Goal: Check status: Check status

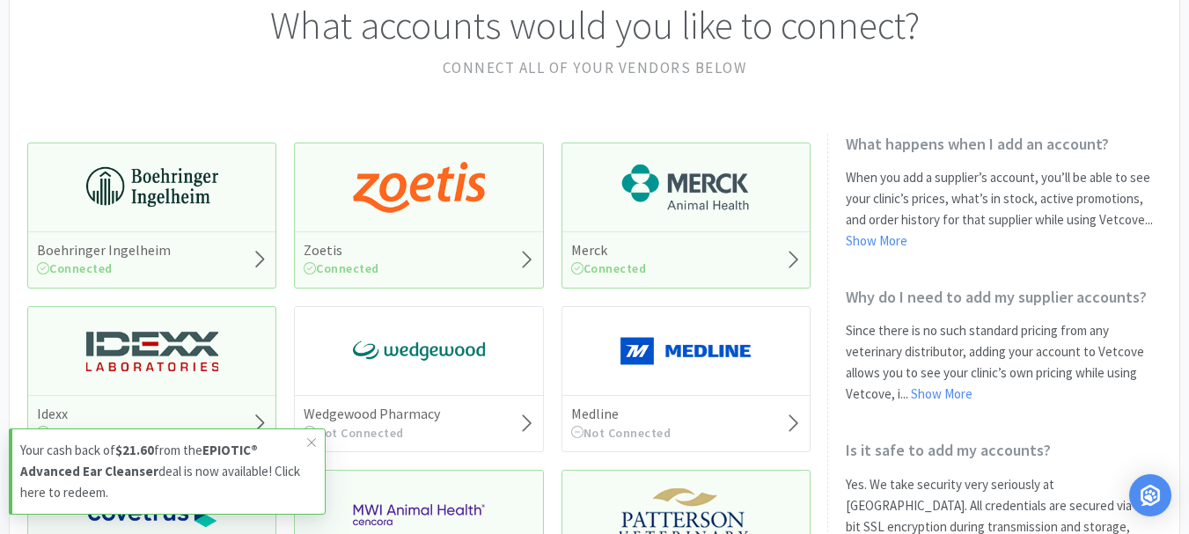
scroll to position [176, 0]
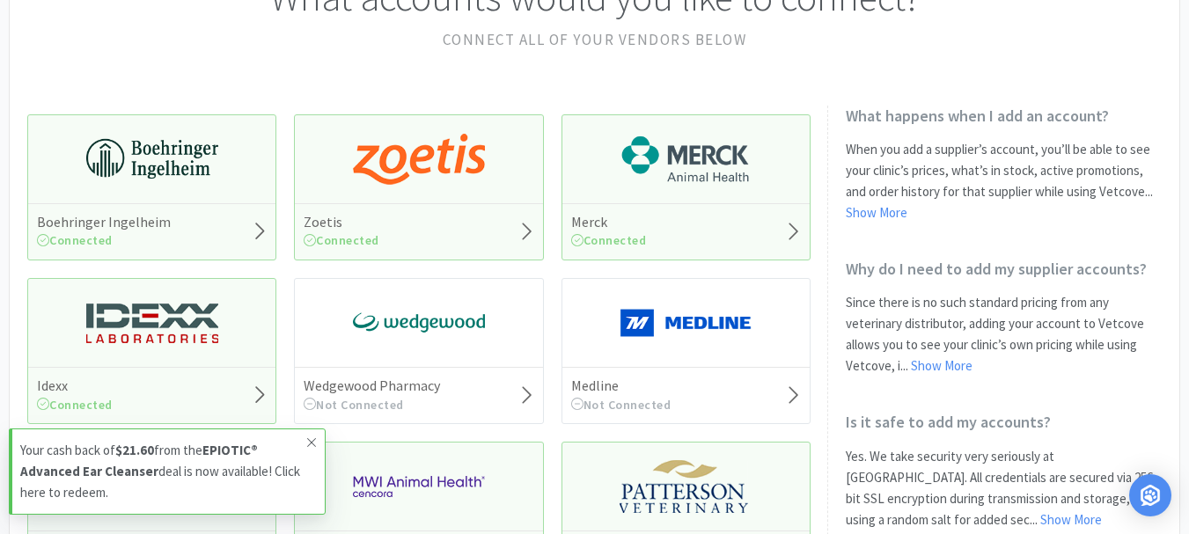
click at [311, 442] on icon at bounding box center [311, 442] width 9 height 9
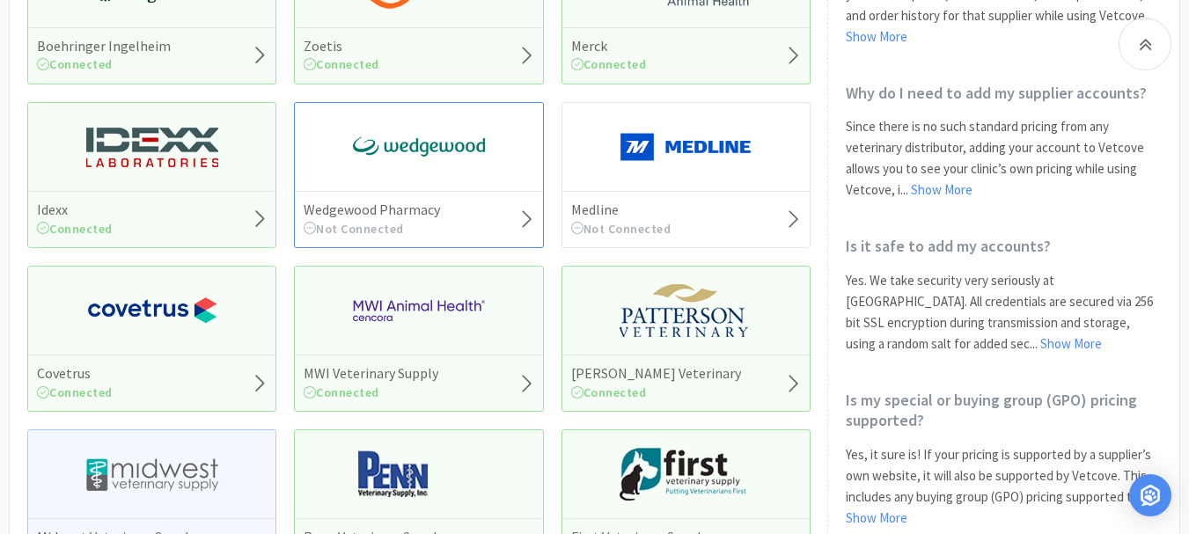
scroll to position [0, 0]
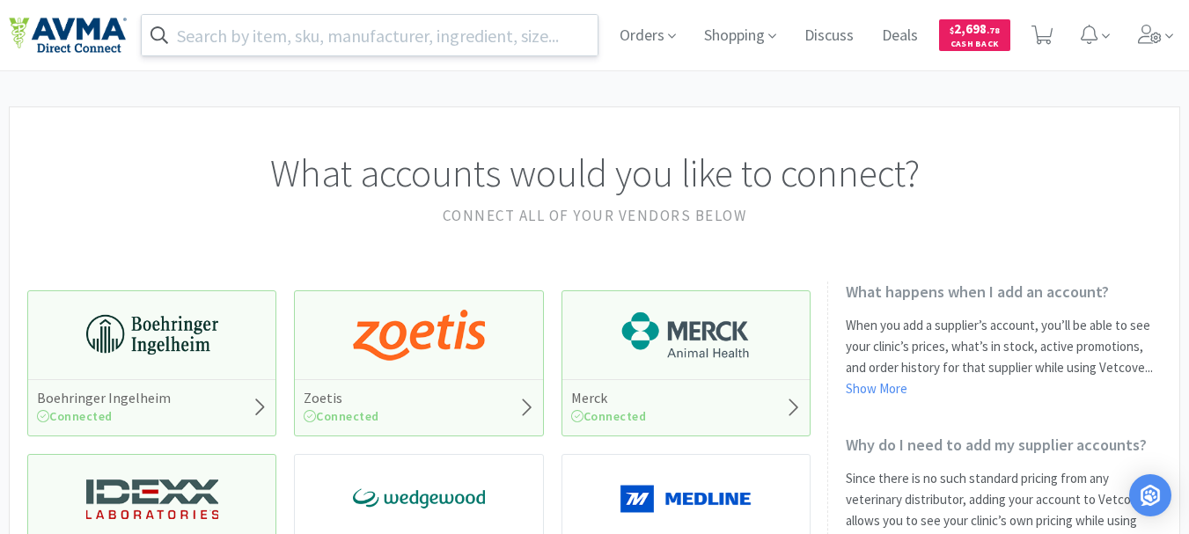
click at [239, 41] on input "text" at bounding box center [370, 35] width 456 height 40
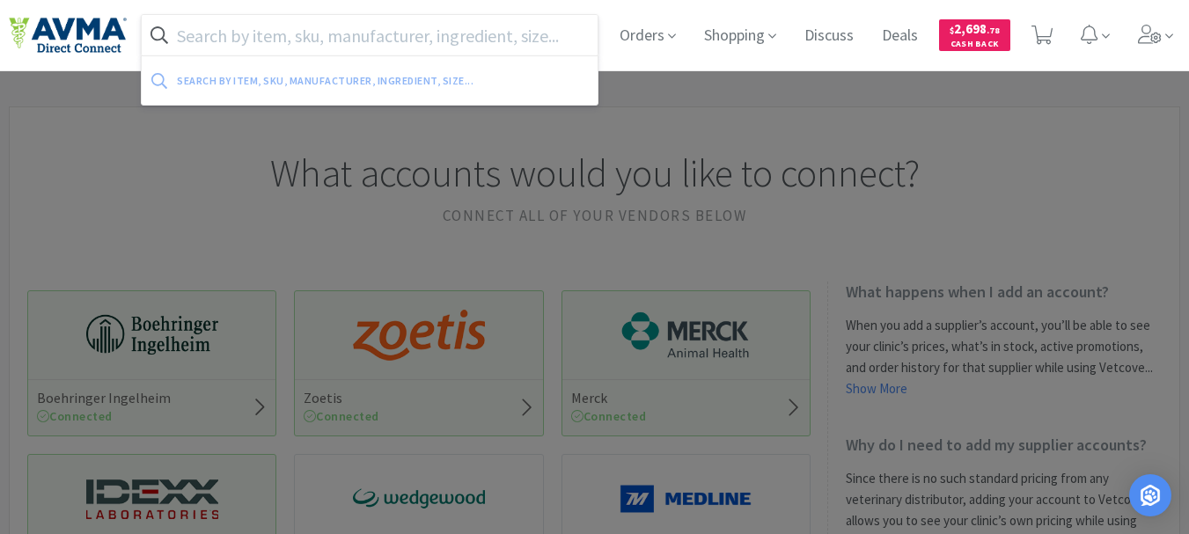
paste input "005592"
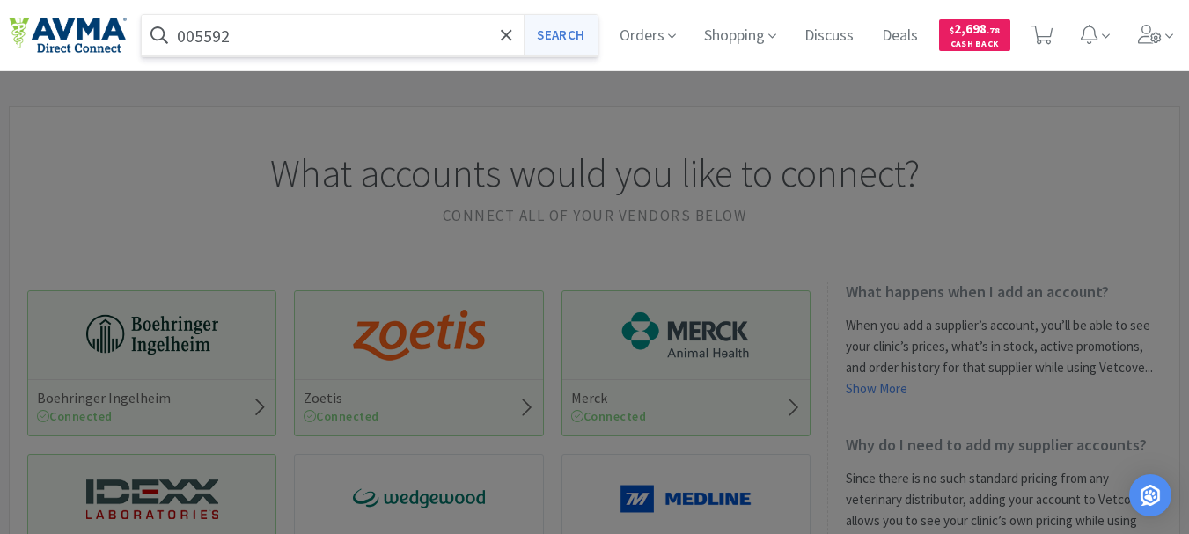
type input "005592"
click at [557, 32] on button "Search" at bounding box center [560, 35] width 73 height 40
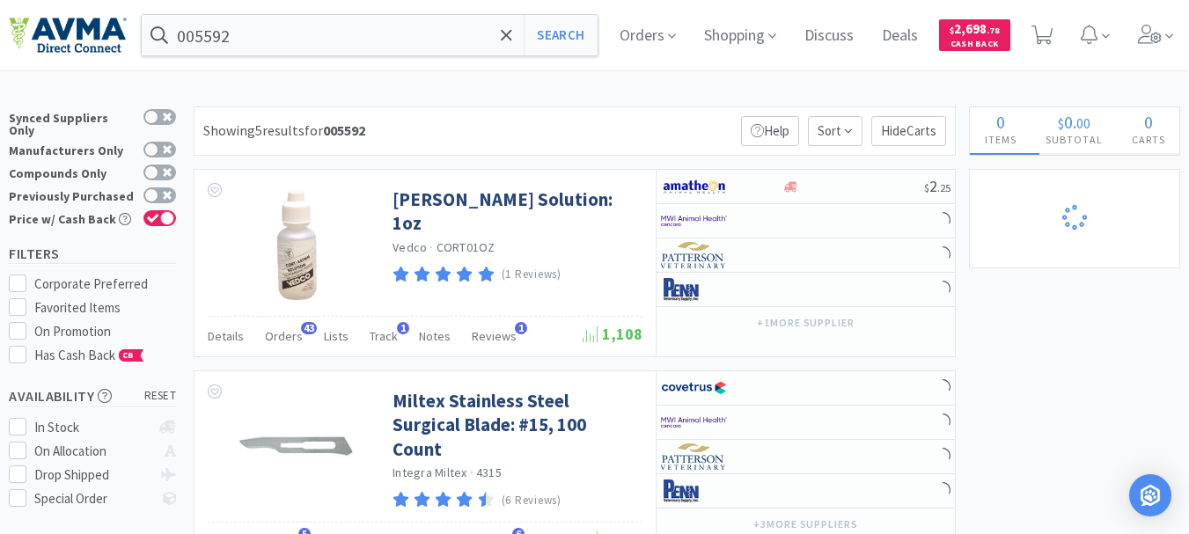
select select "1"
select select "2"
select select "3"
select select "1"
select select "3"
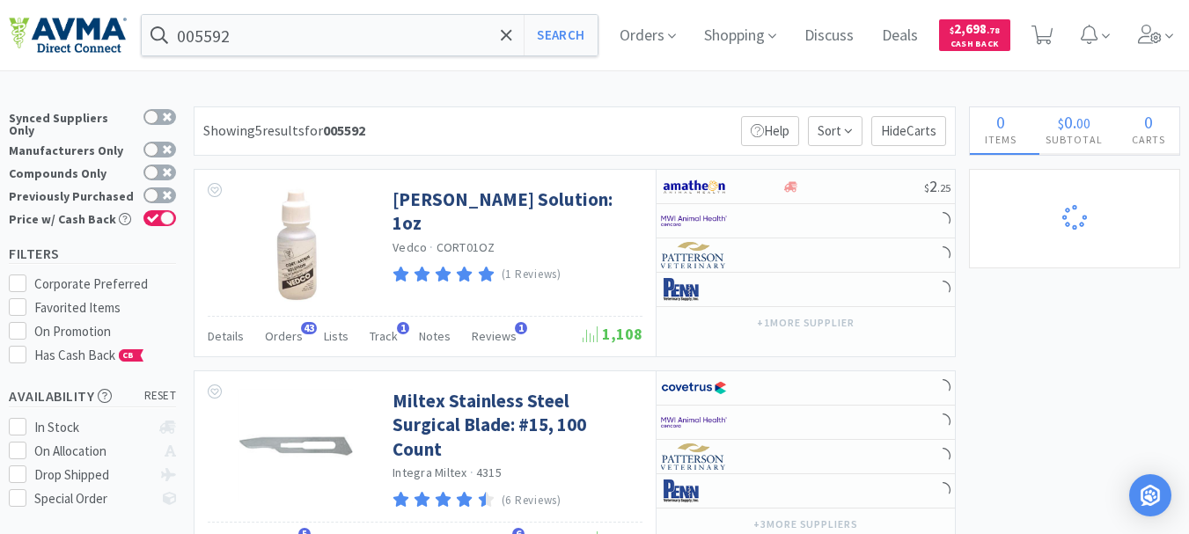
select select "2"
select select "3"
select select "23"
select select "1"
select select "12"
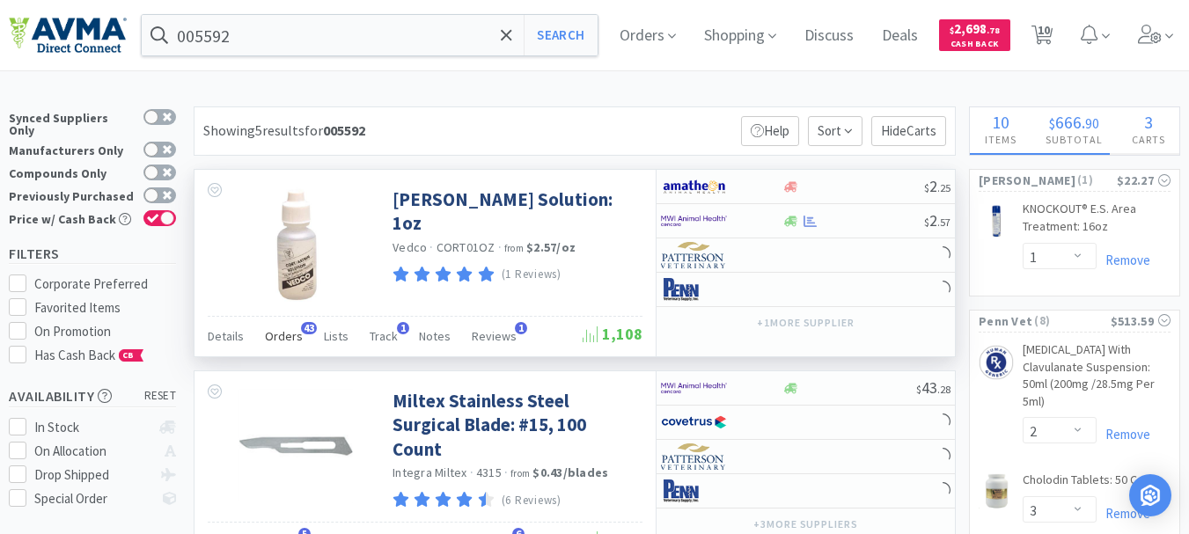
click at [287, 342] on span "Orders" at bounding box center [284, 336] width 38 height 16
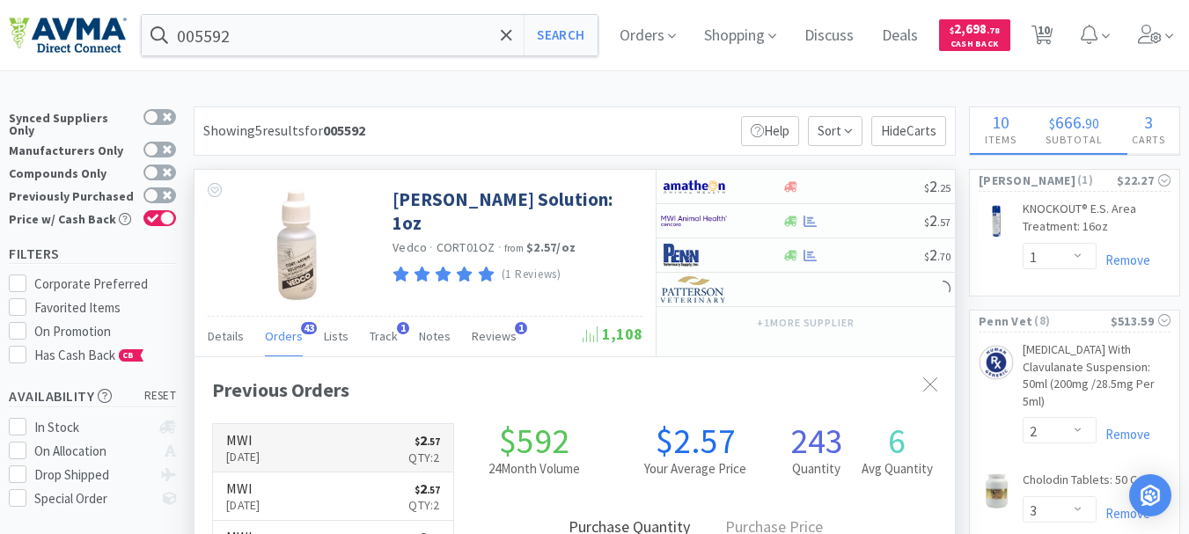
scroll to position [472, 761]
click at [252, 447] on p "[DATE]" at bounding box center [243, 456] width 34 height 19
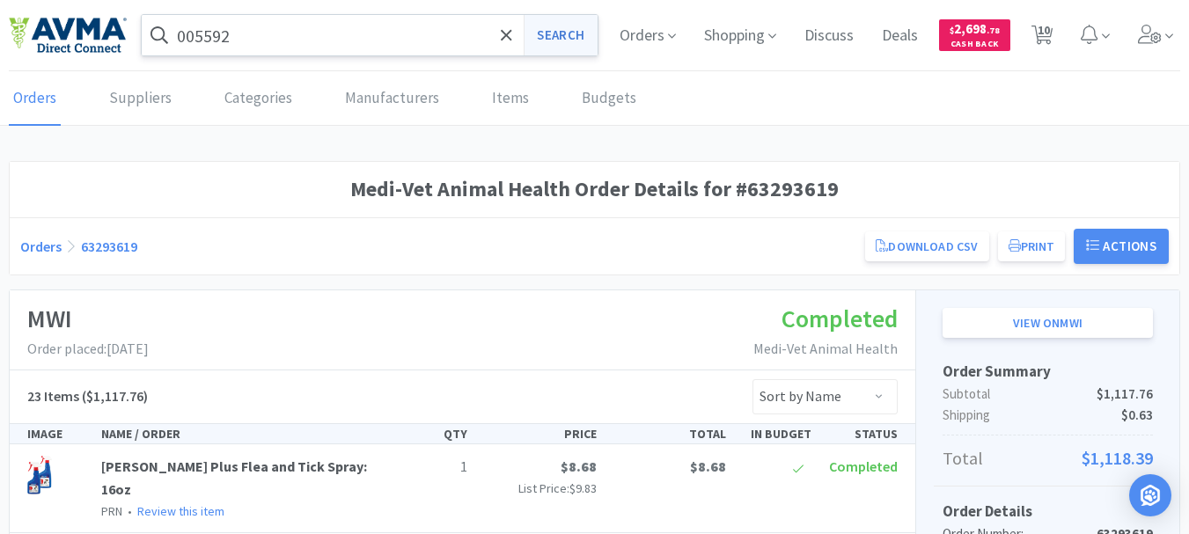
click at [563, 33] on button "Search" at bounding box center [560, 35] width 73 height 40
select select "1"
select select "2"
select select "3"
select select "1"
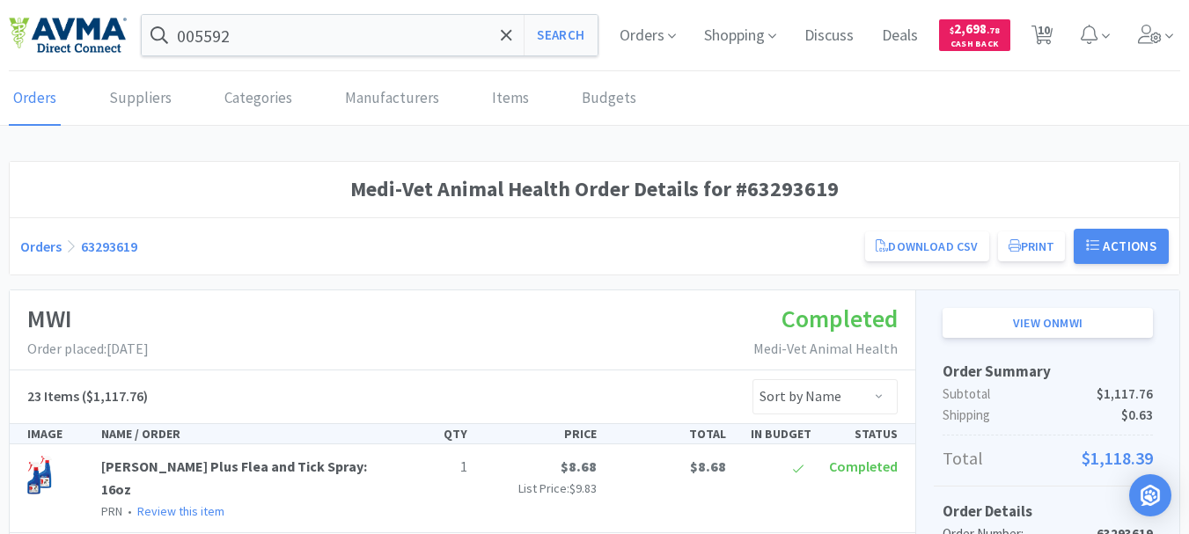
select select "3"
select select "2"
select select "3"
select select "23"
select select "1"
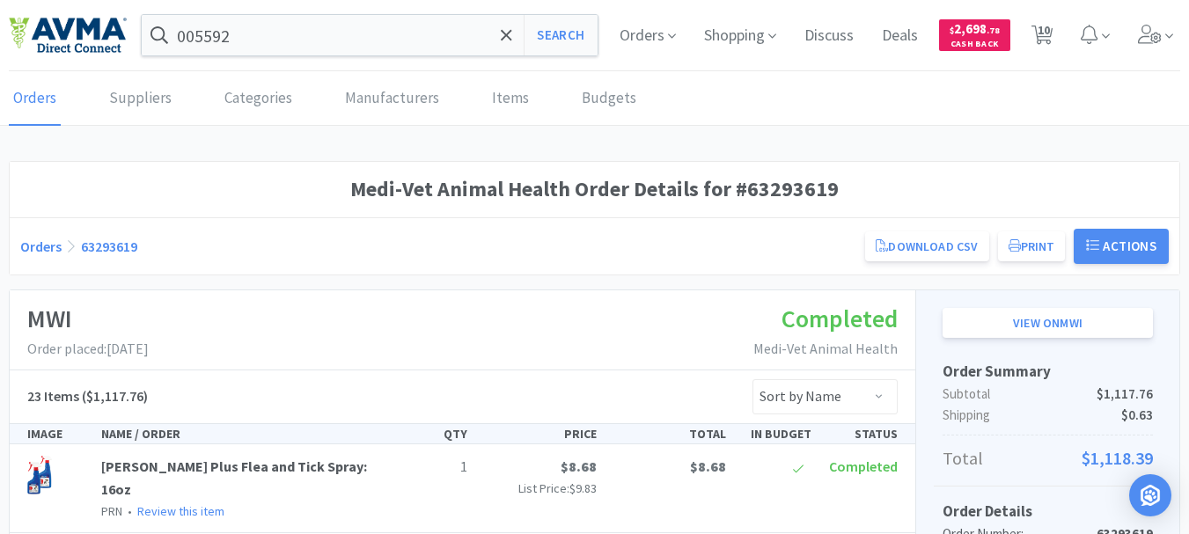
select select "12"
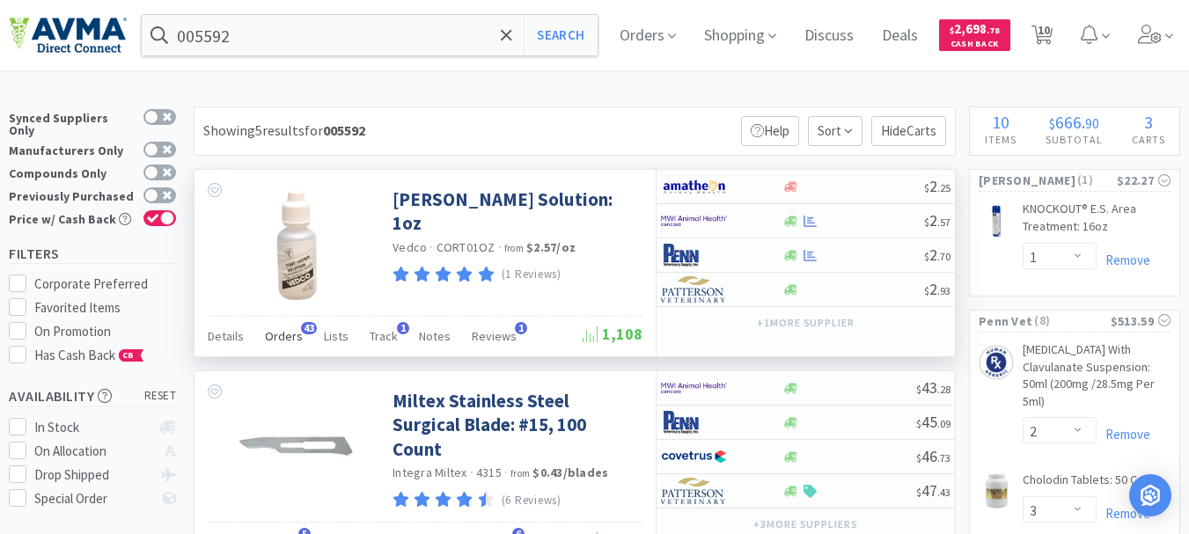
click at [294, 335] on span "Orders" at bounding box center [284, 336] width 38 height 16
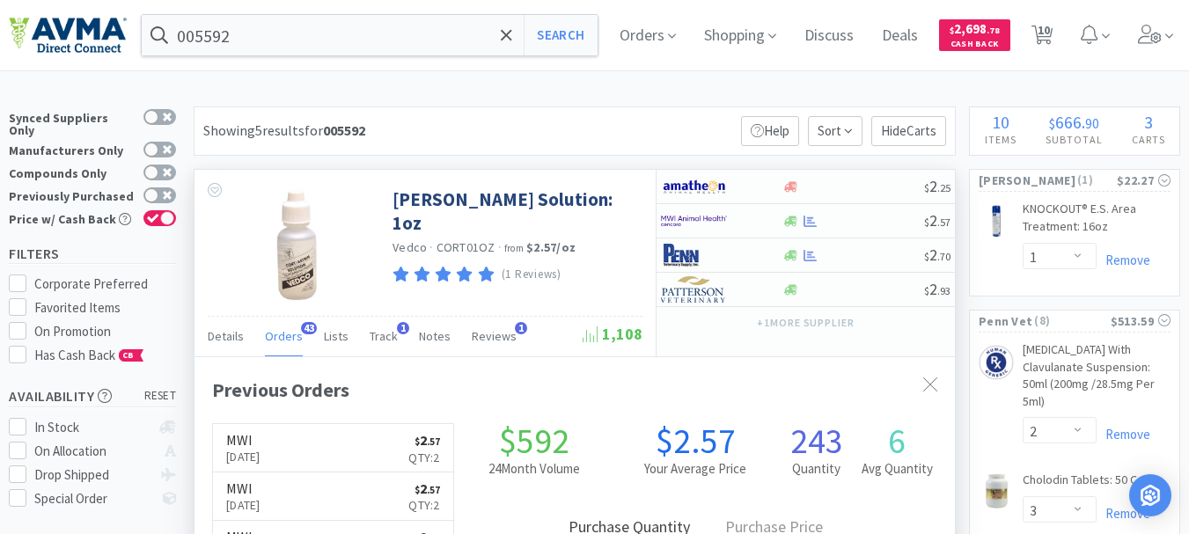
scroll to position [88, 0]
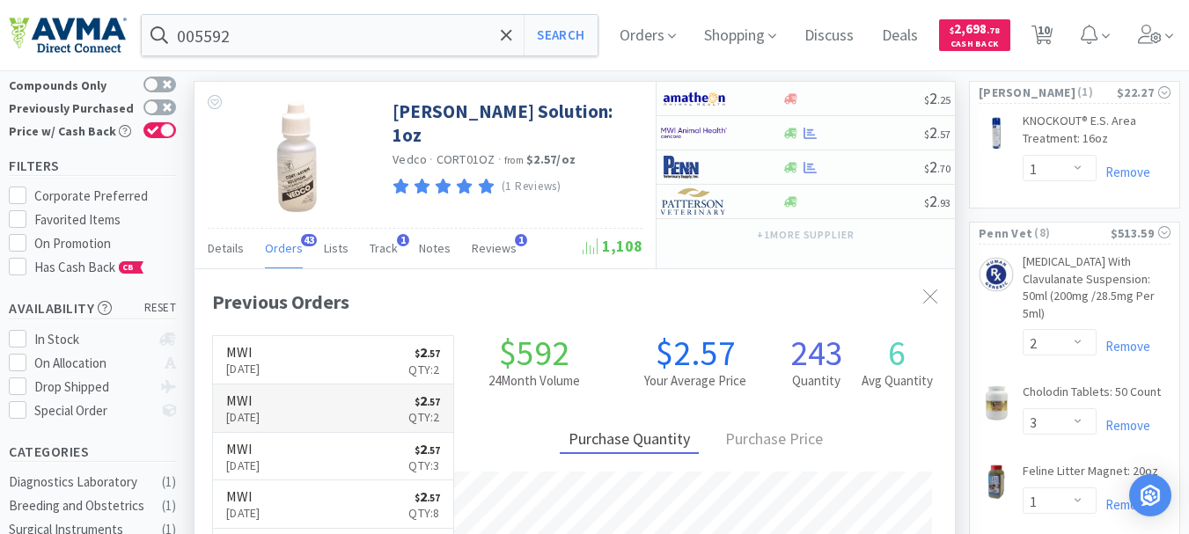
click at [254, 411] on p "[DATE]" at bounding box center [243, 417] width 34 height 19
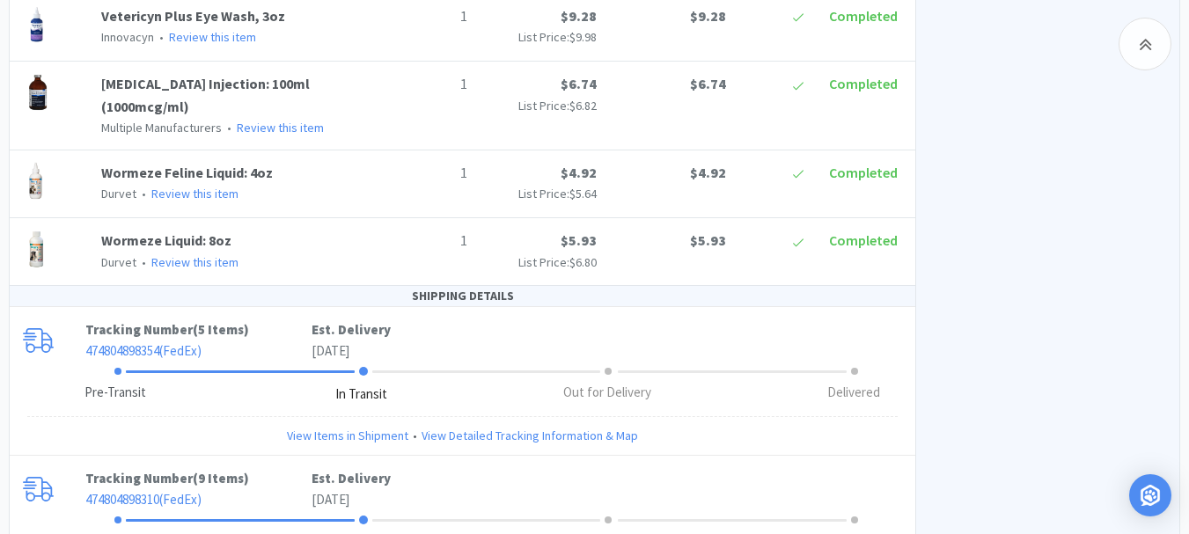
scroll to position [2280, 0]
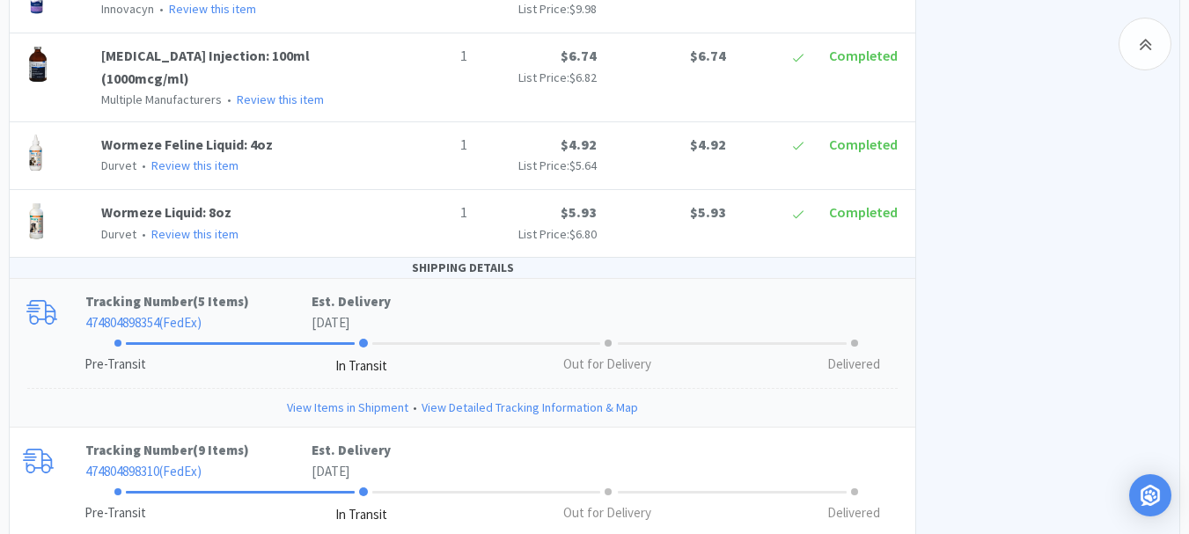
click at [366, 408] on link "View Items in Shipment" at bounding box center [347, 407] width 121 height 19
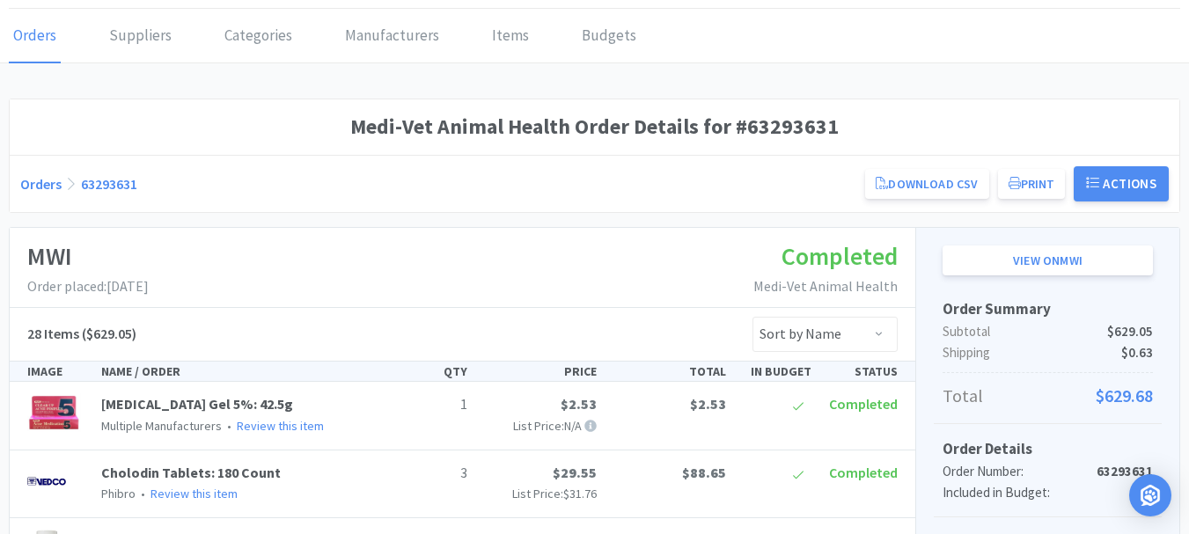
scroll to position [0, 0]
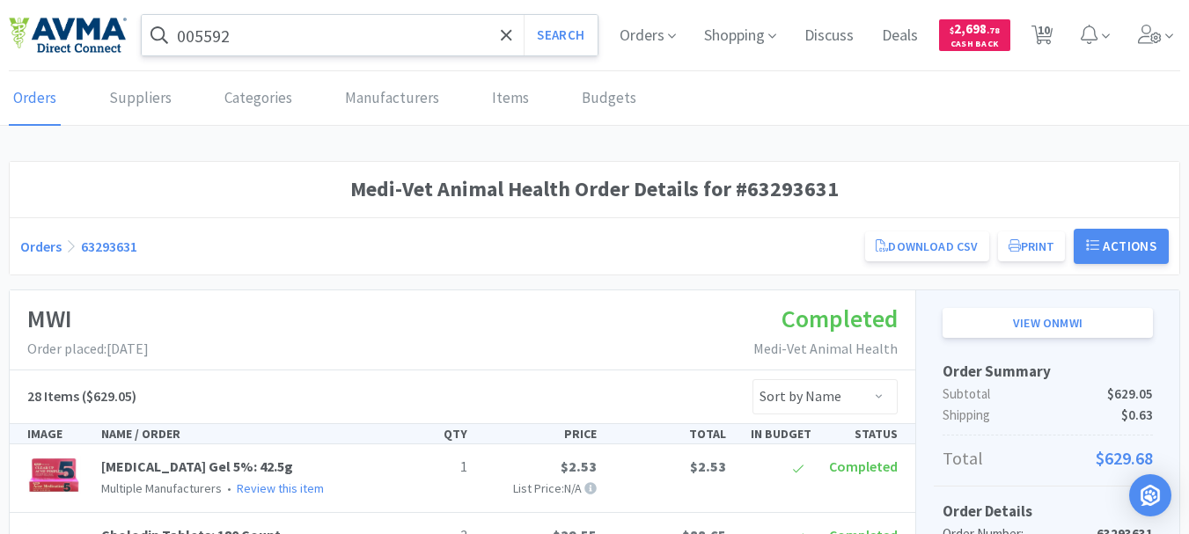
click at [288, 25] on input "005592" at bounding box center [370, 35] width 456 height 40
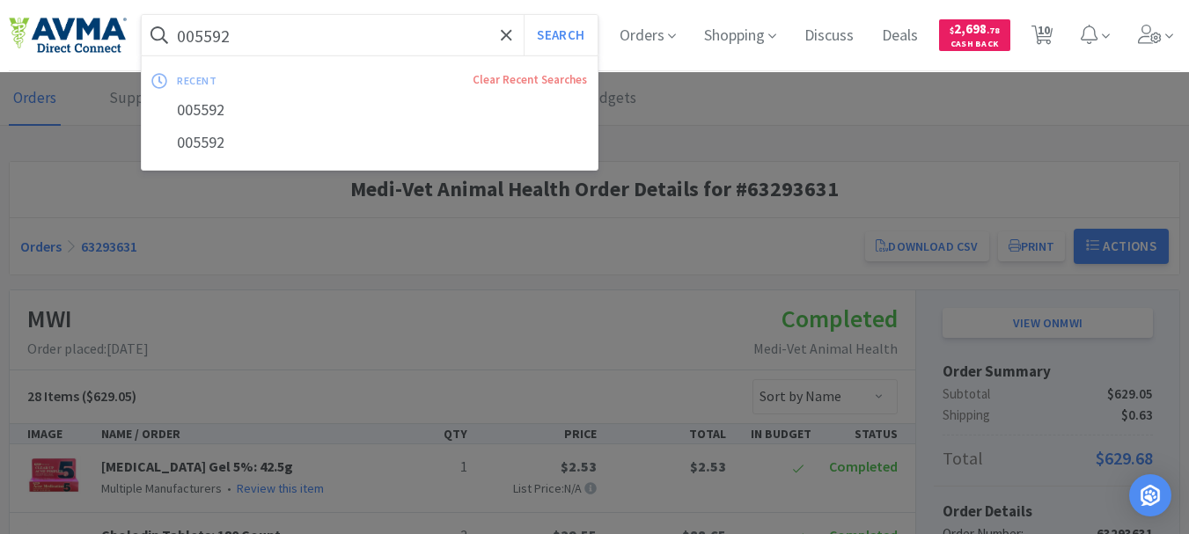
paste input "12-7653"
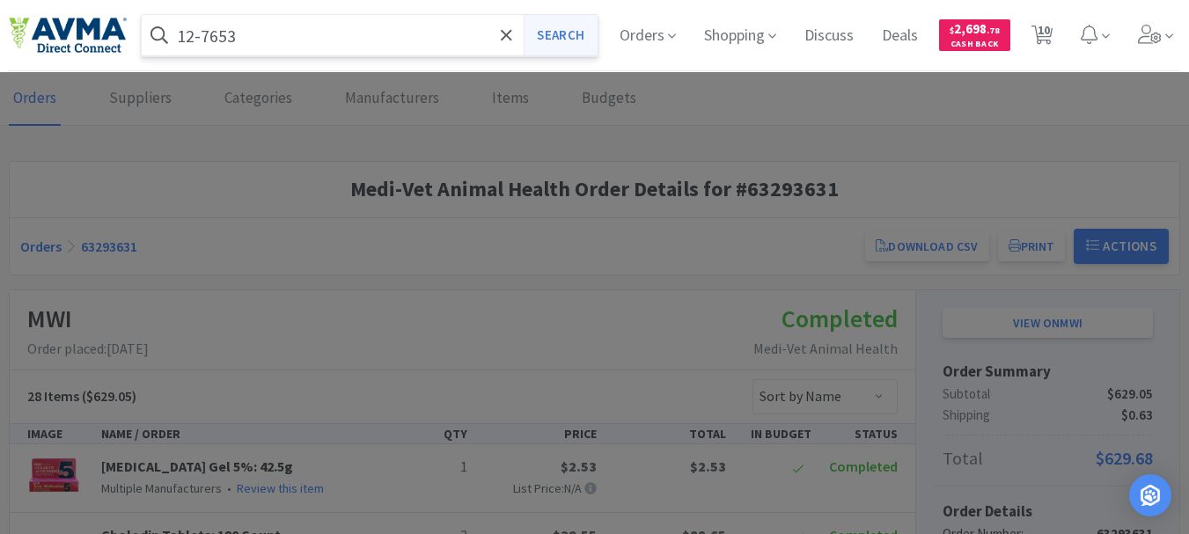
type input "12-7653"
click at [566, 37] on button "Search" at bounding box center [560, 35] width 73 height 40
select select "1"
select select "2"
select select "3"
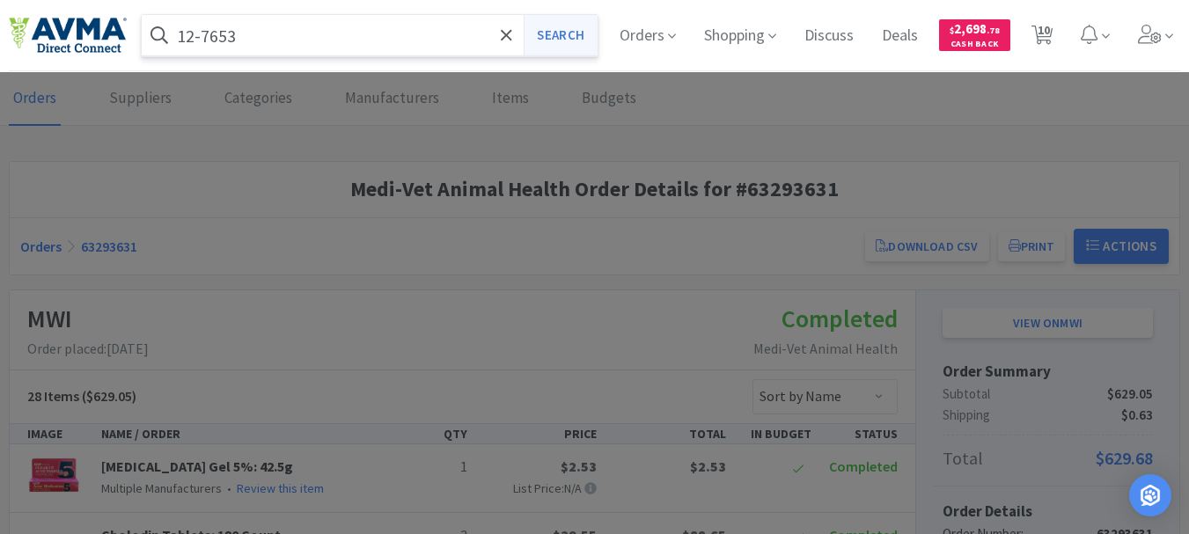
select select "1"
select select "3"
select select "2"
select select "3"
select select "23"
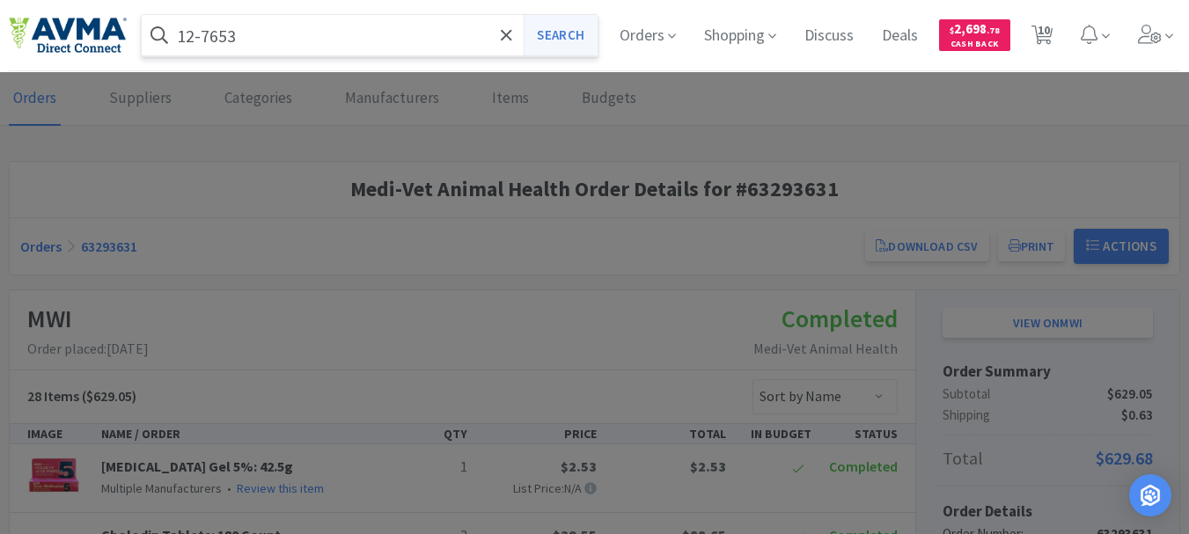
select select "1"
select select "12"
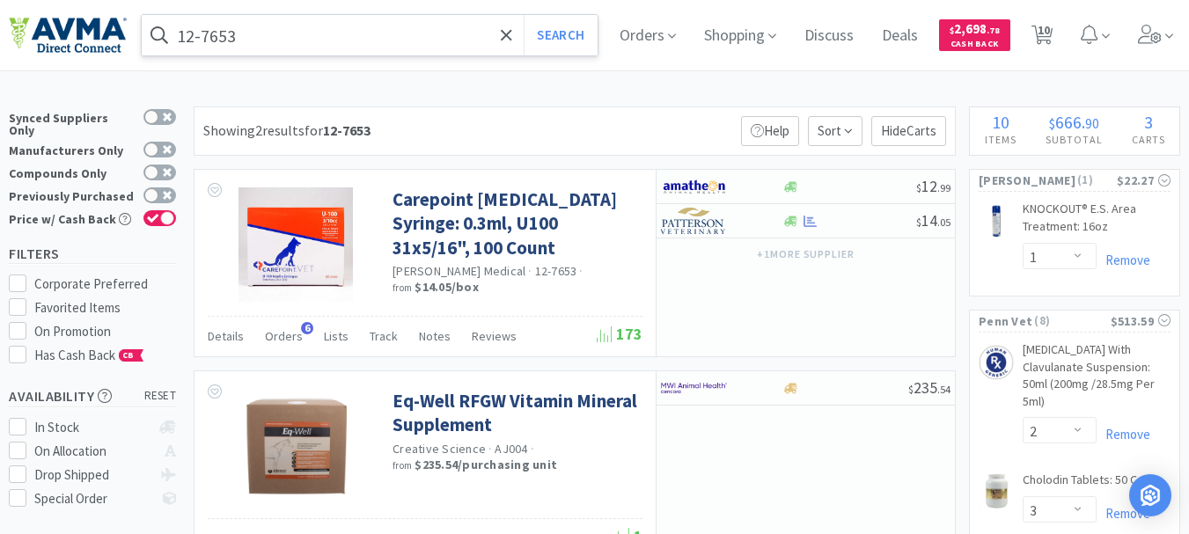
click at [332, 31] on input "12-7653" at bounding box center [370, 35] width 456 height 40
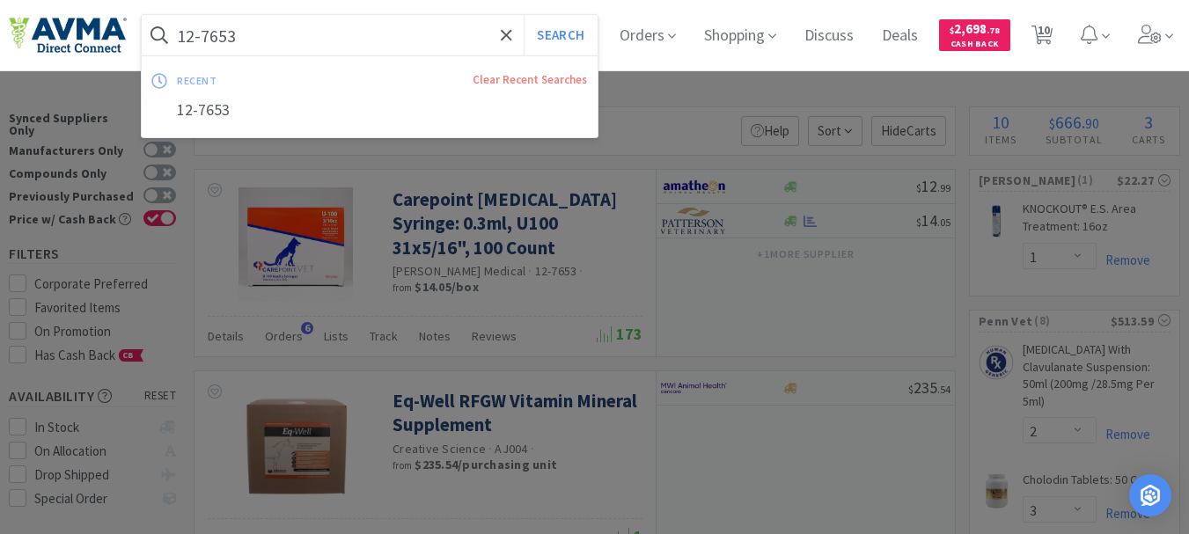
paste input "019278"
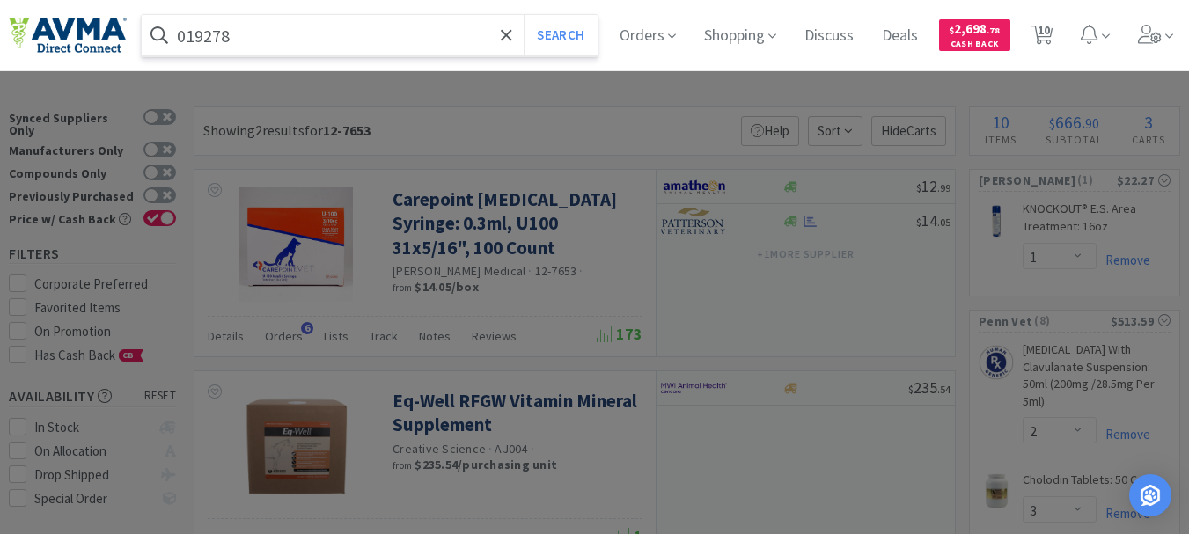
click at [524, 15] on button "Search" at bounding box center [560, 35] width 73 height 40
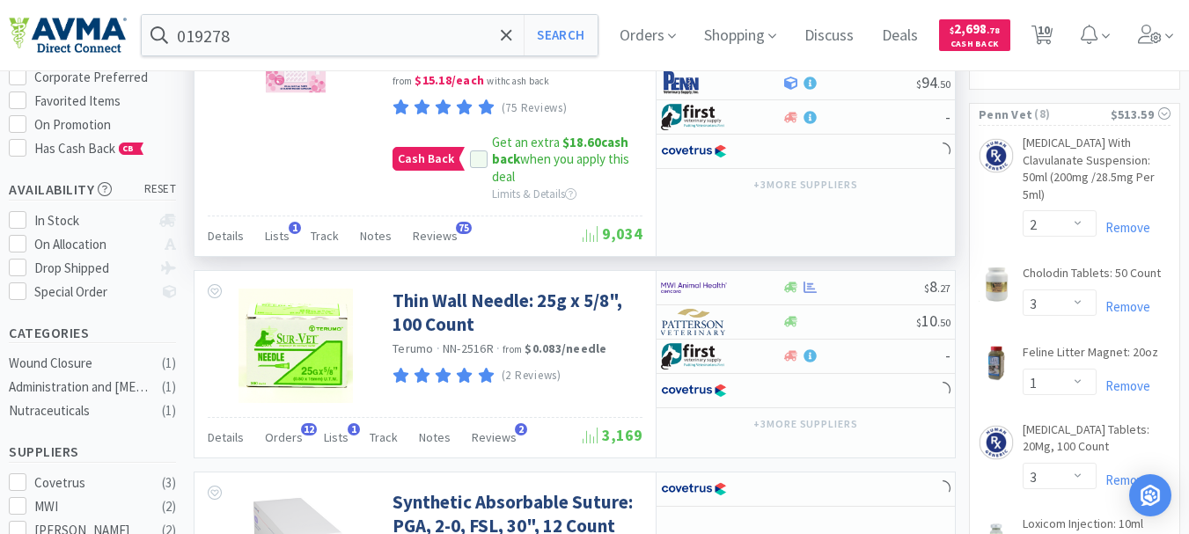
scroll to position [264, 0]
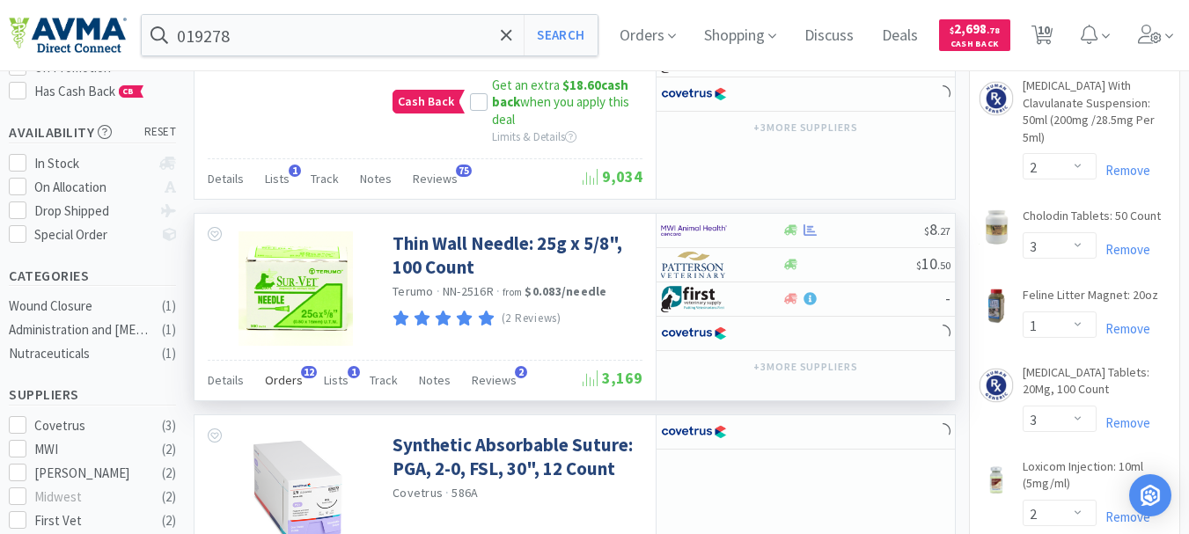
click at [276, 376] on span "Orders" at bounding box center [284, 380] width 38 height 16
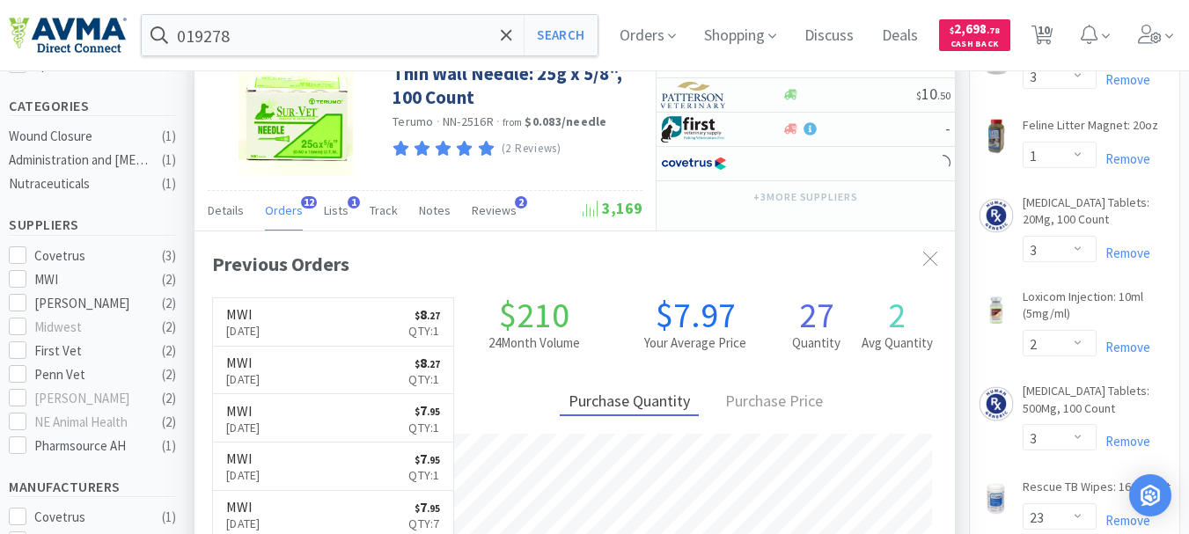
scroll to position [440, 0]
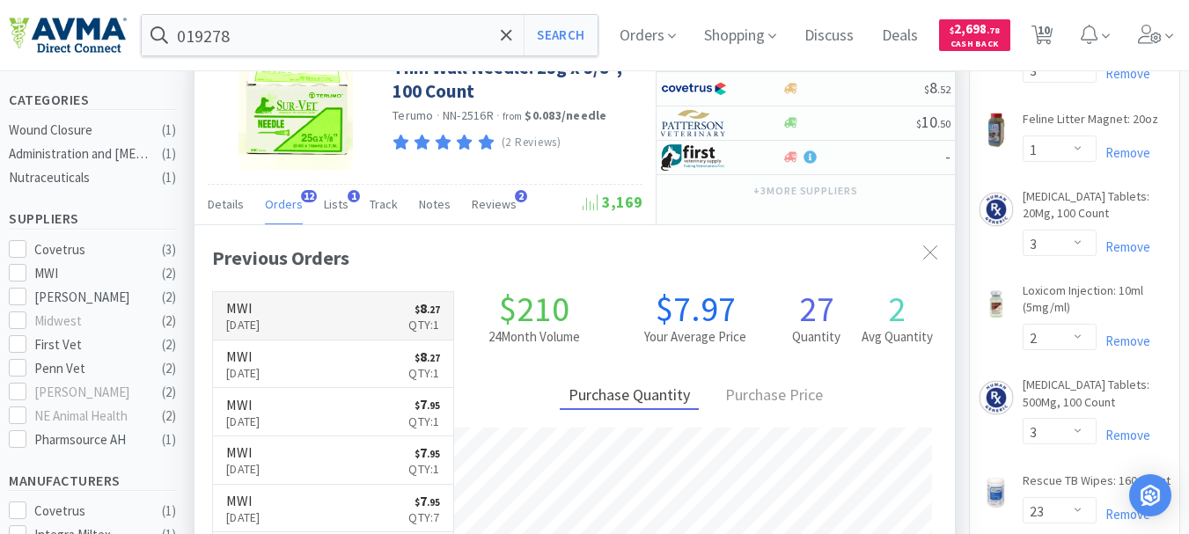
click at [250, 317] on p "[DATE]" at bounding box center [243, 324] width 34 height 19
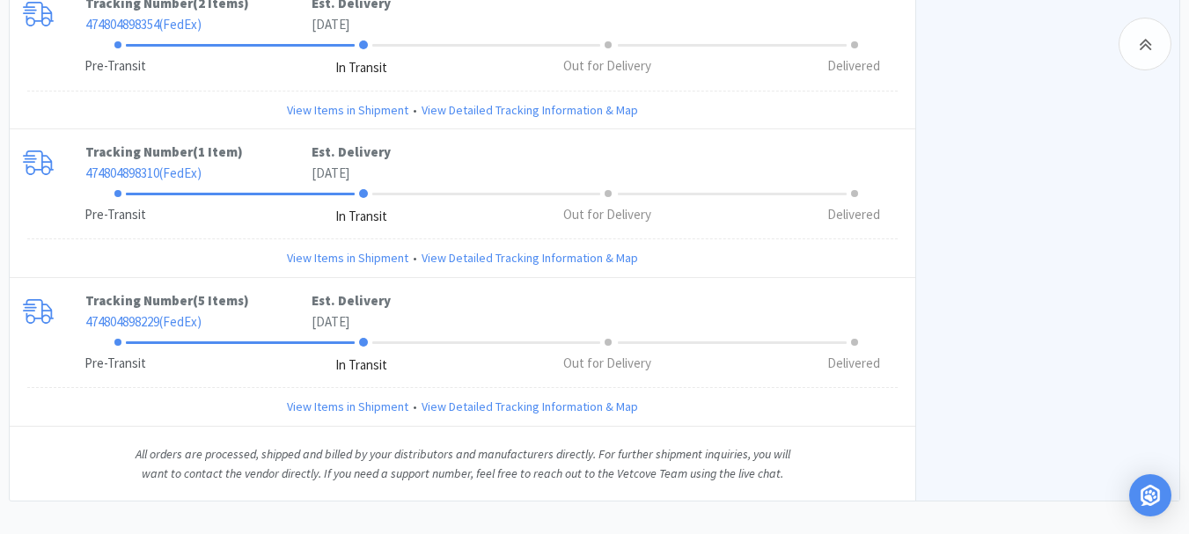
scroll to position [938, 0]
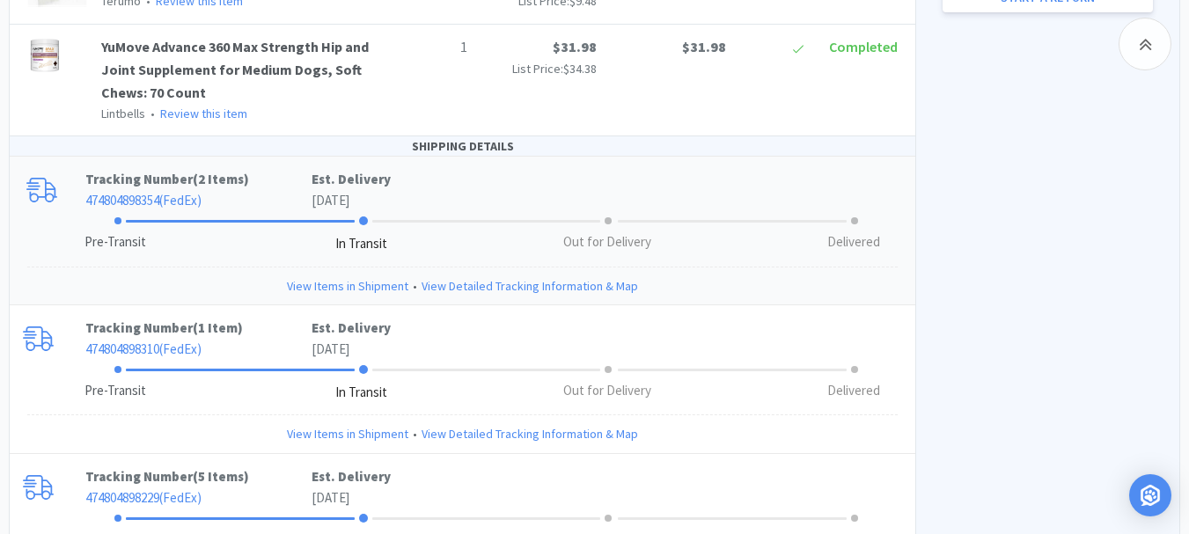
click at [390, 276] on link "View Items in Shipment" at bounding box center [347, 285] width 121 height 19
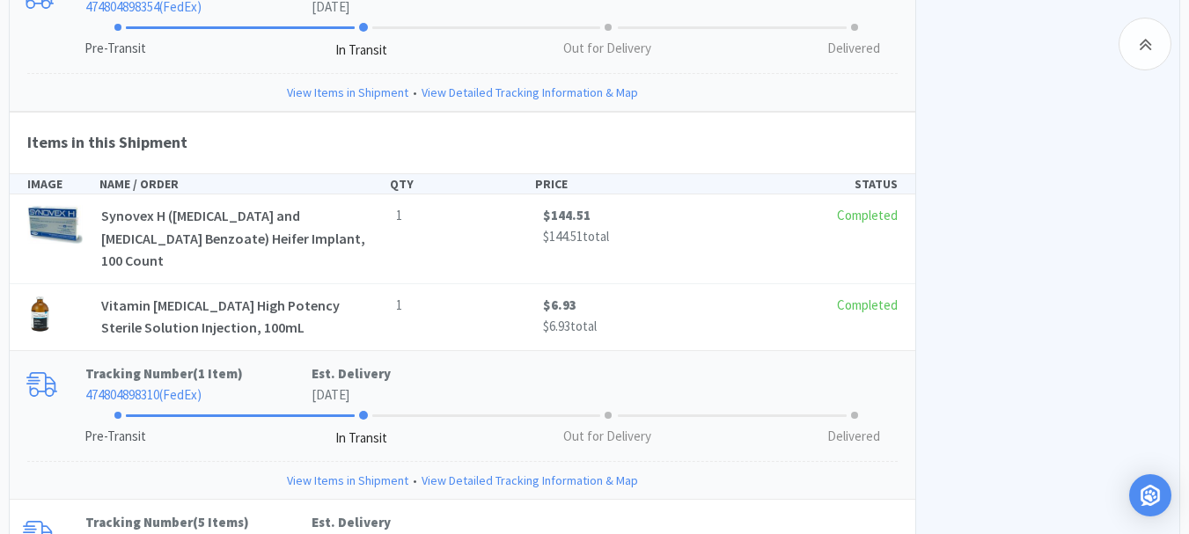
scroll to position [1155, 0]
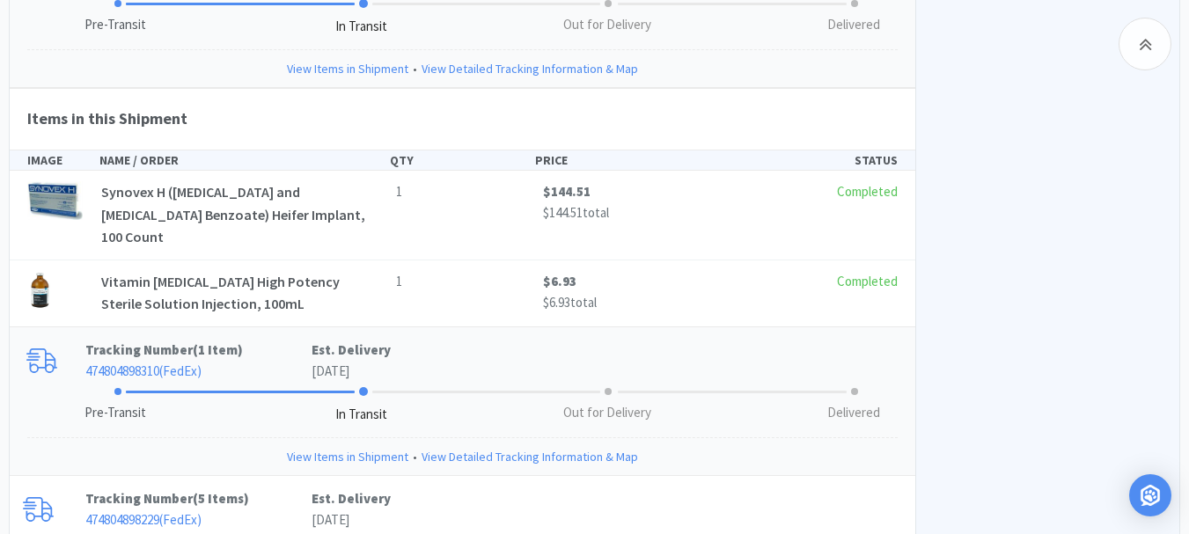
click at [349, 447] on link "View Items in Shipment" at bounding box center [347, 456] width 121 height 19
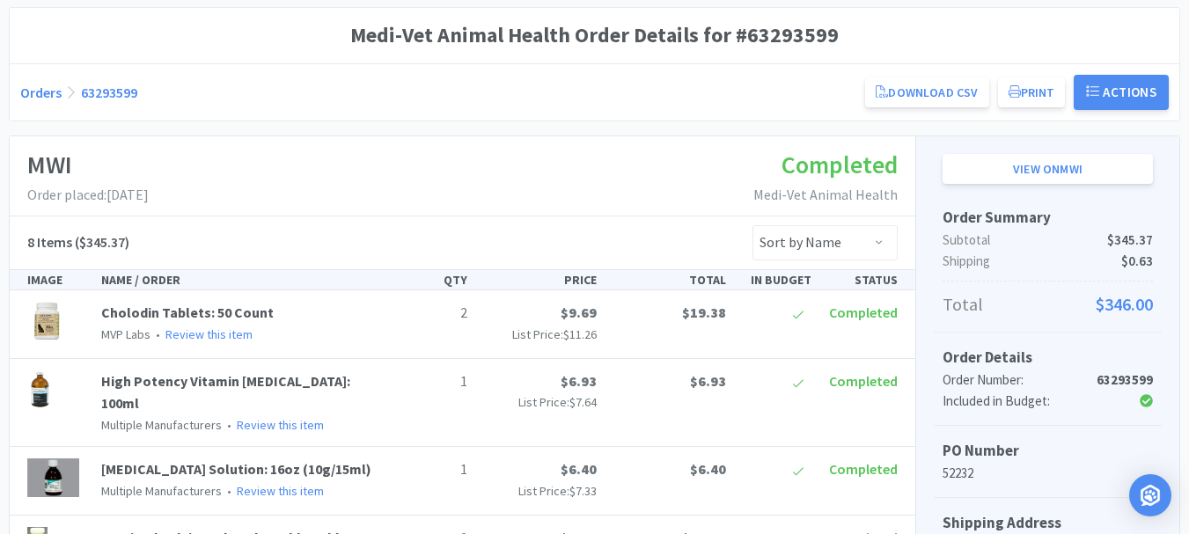
scroll to position [0, 0]
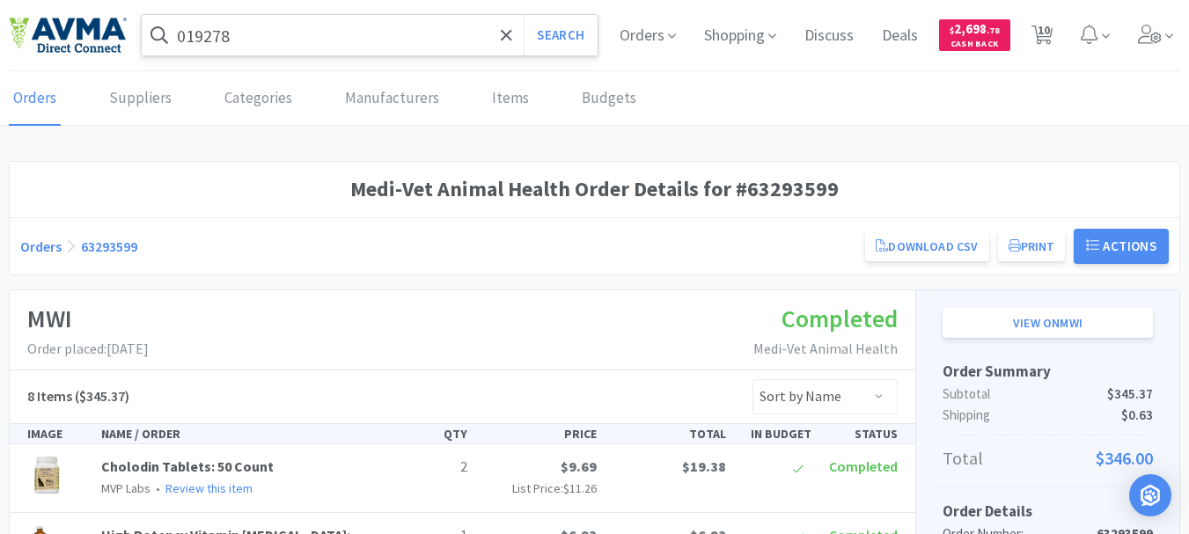
click at [261, 37] on input "019278" at bounding box center [370, 35] width 456 height 40
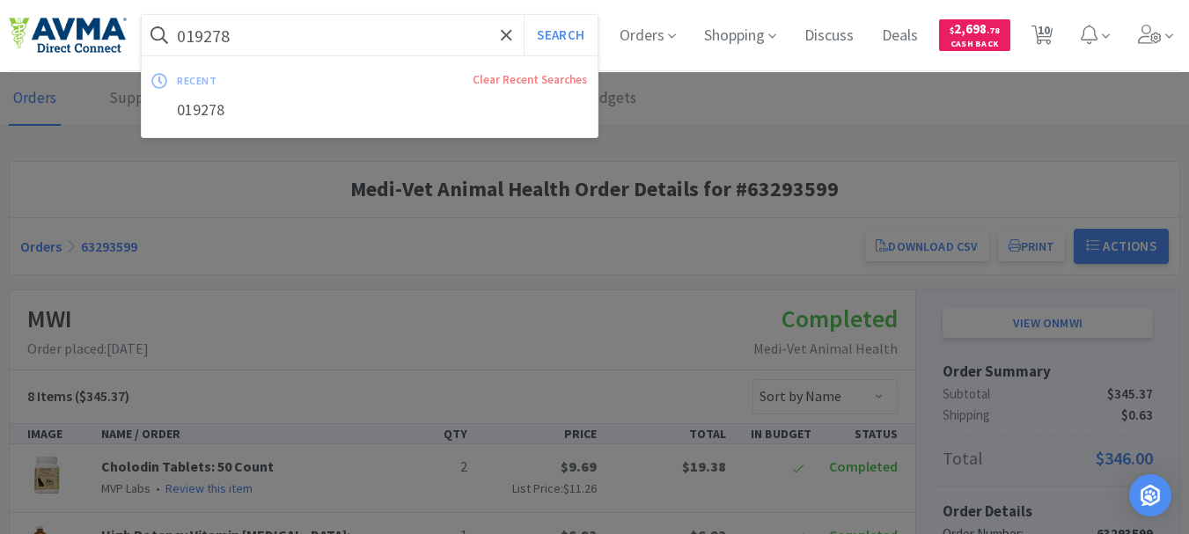
paste input "benzathine penicilin"
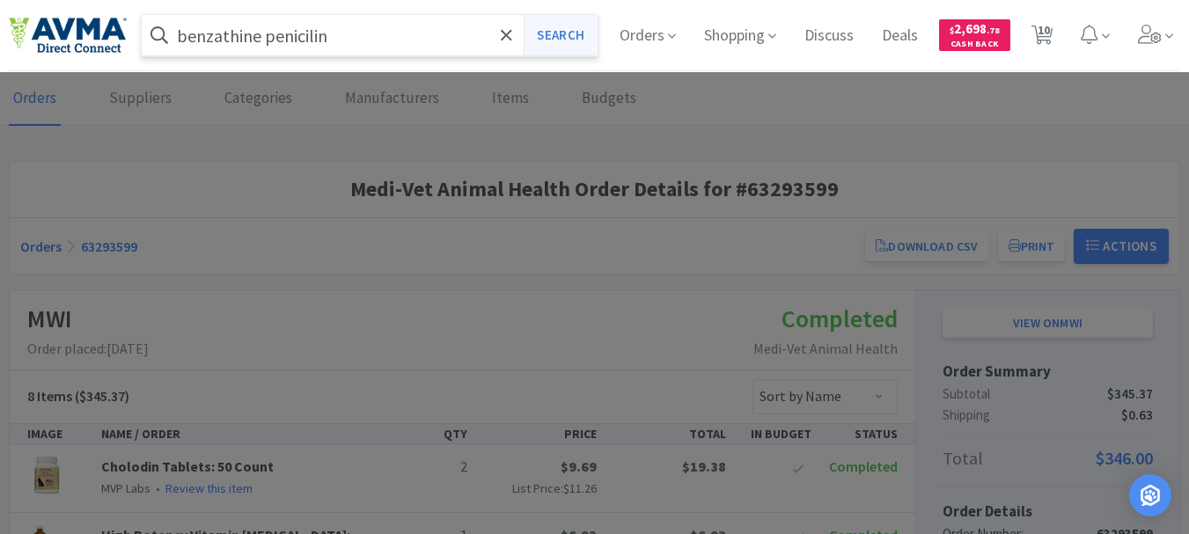
type input "benzathine penicilin"
click at [565, 26] on button "Search" at bounding box center [560, 35] width 73 height 40
select select "1"
select select "2"
select select "3"
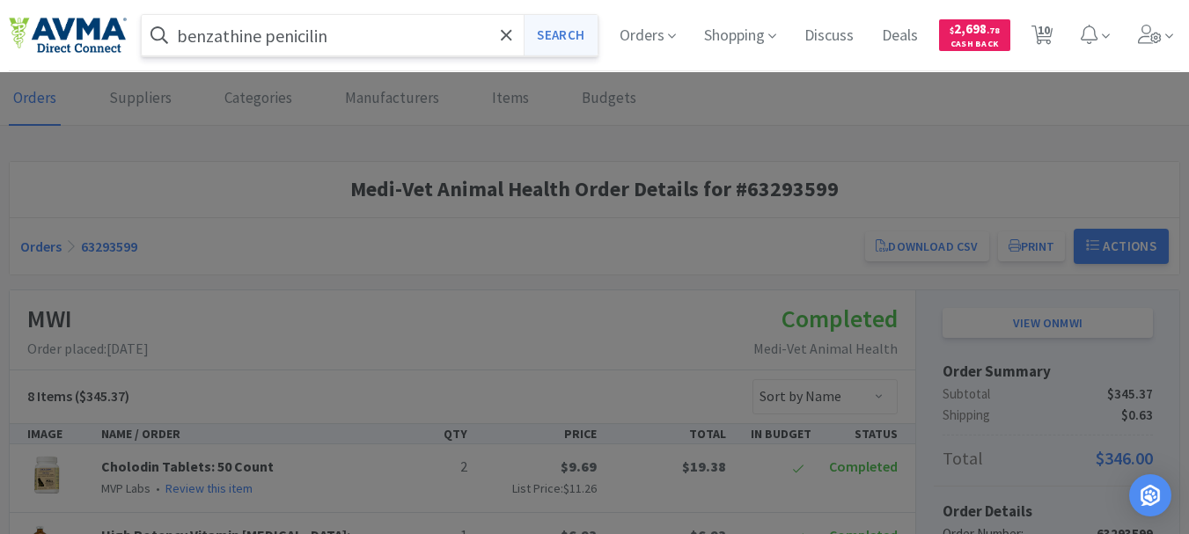
select select "1"
select select "3"
select select "2"
select select "3"
select select "23"
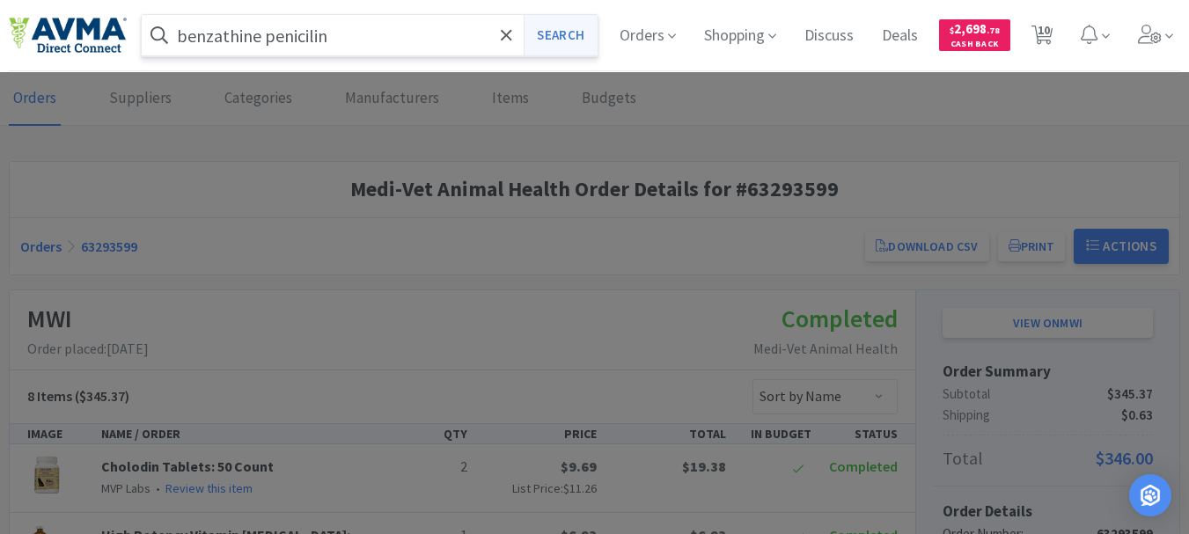
select select "1"
select select "12"
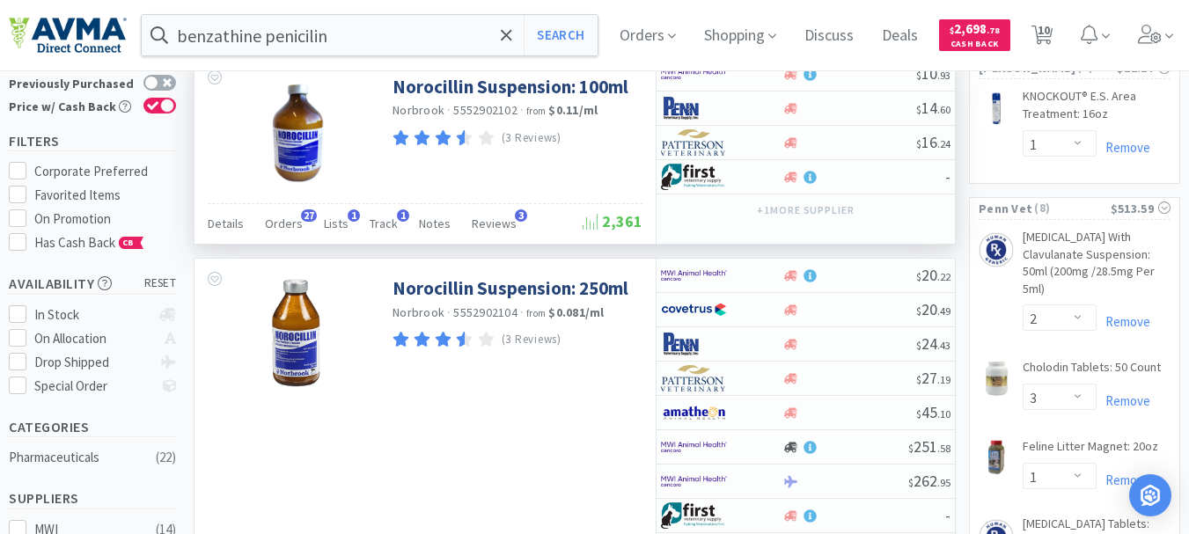
scroll to position [68, 0]
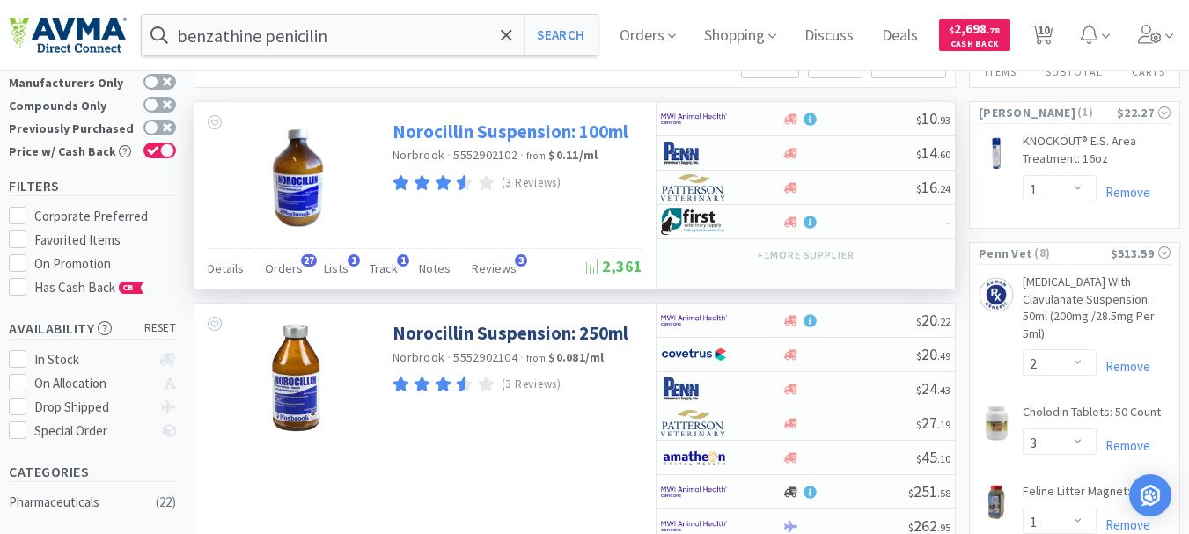
click at [453, 136] on link "Norocillin Suspension: 100ml" at bounding box center [511, 132] width 236 height 24
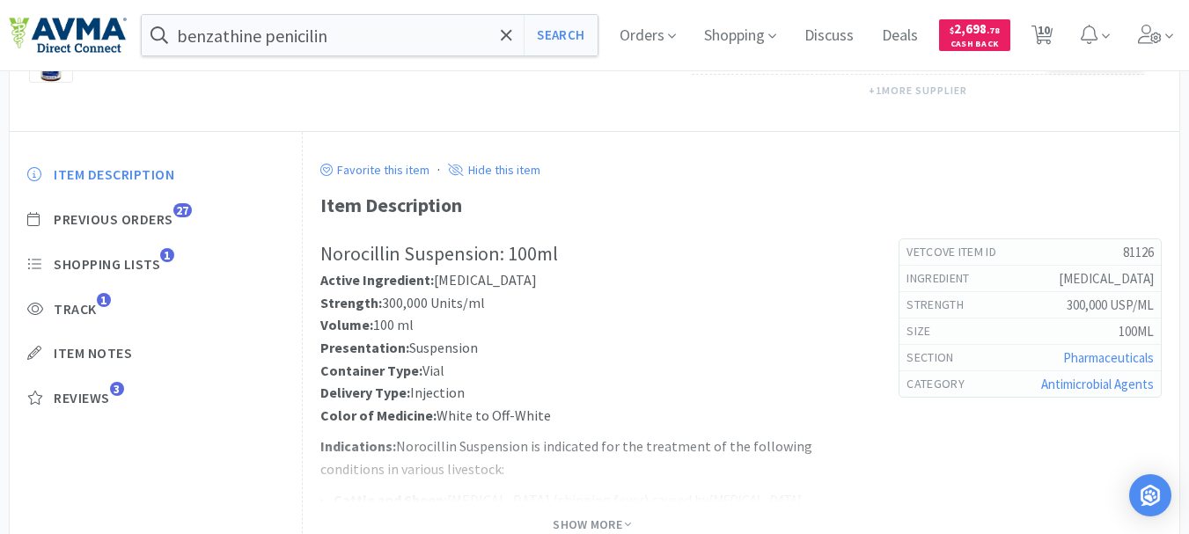
scroll to position [440, 0]
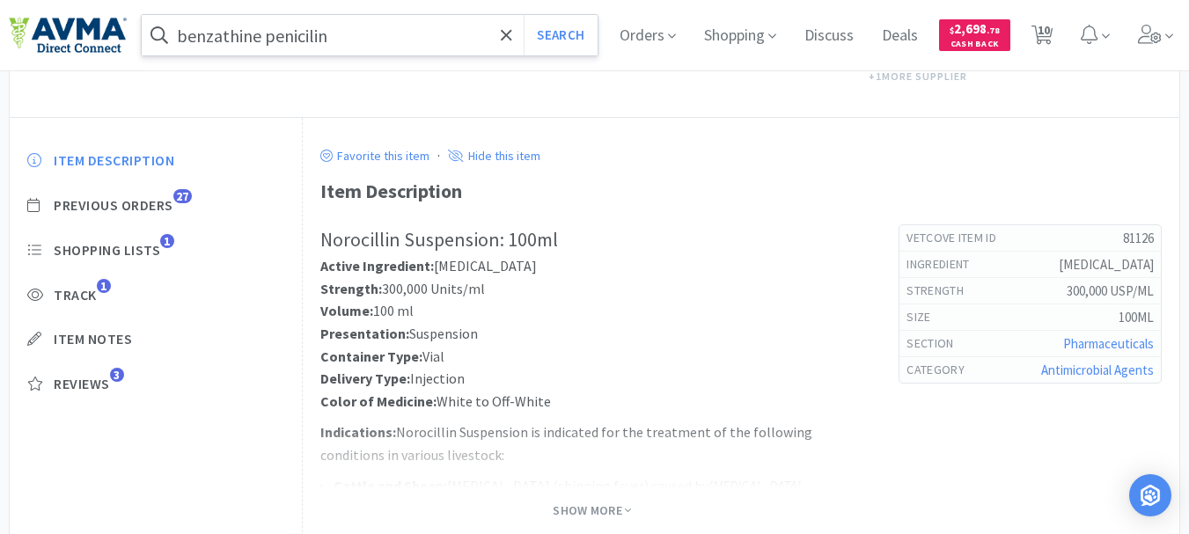
click at [384, 38] on input "benzathine penicilin" at bounding box center [370, 35] width 456 height 40
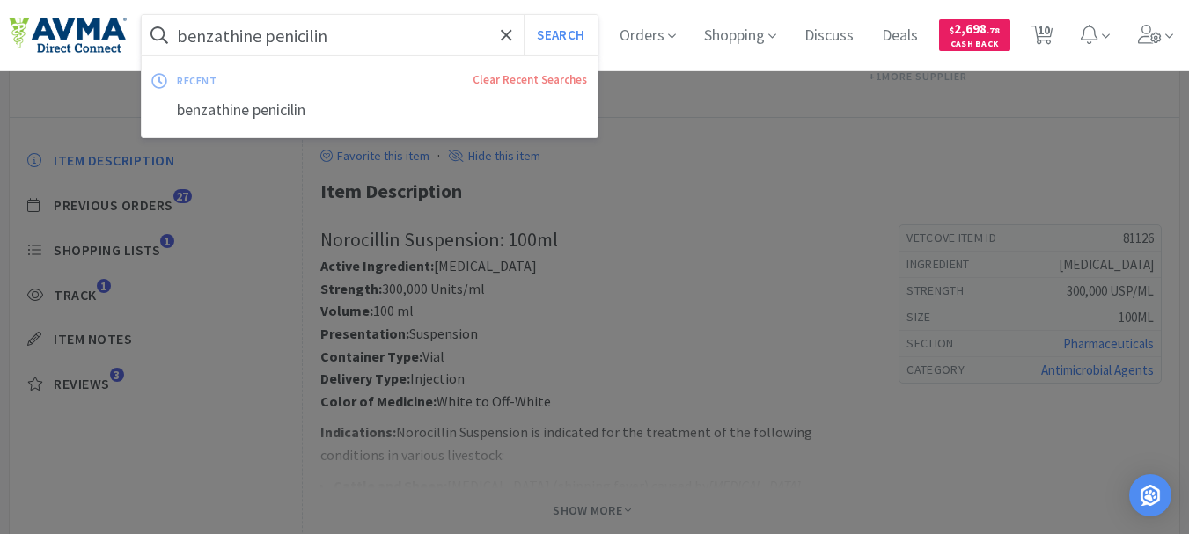
paste input "114635"
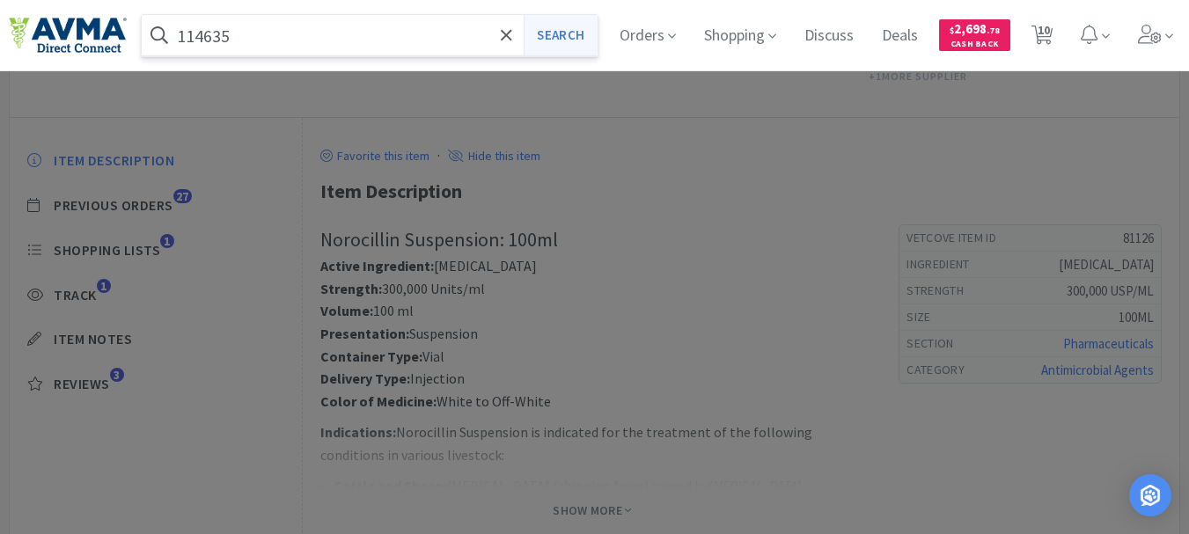
type input "114635"
click at [577, 36] on button "Search" at bounding box center [560, 35] width 73 height 40
select select "1"
select select "2"
select select "3"
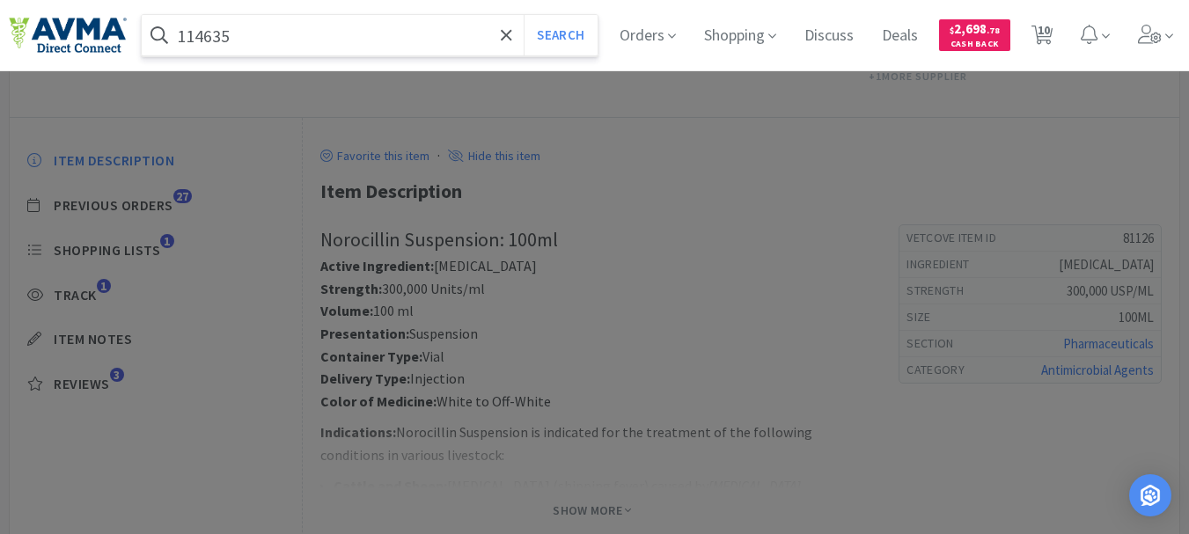
select select "1"
select select "3"
select select "2"
select select "3"
select select "23"
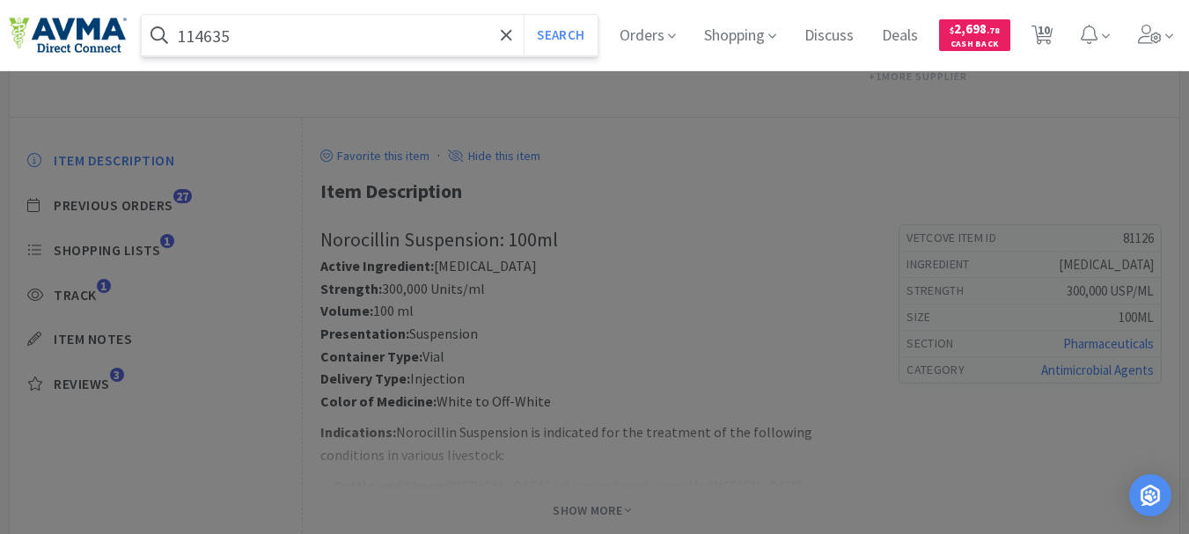
select select "1"
select select "12"
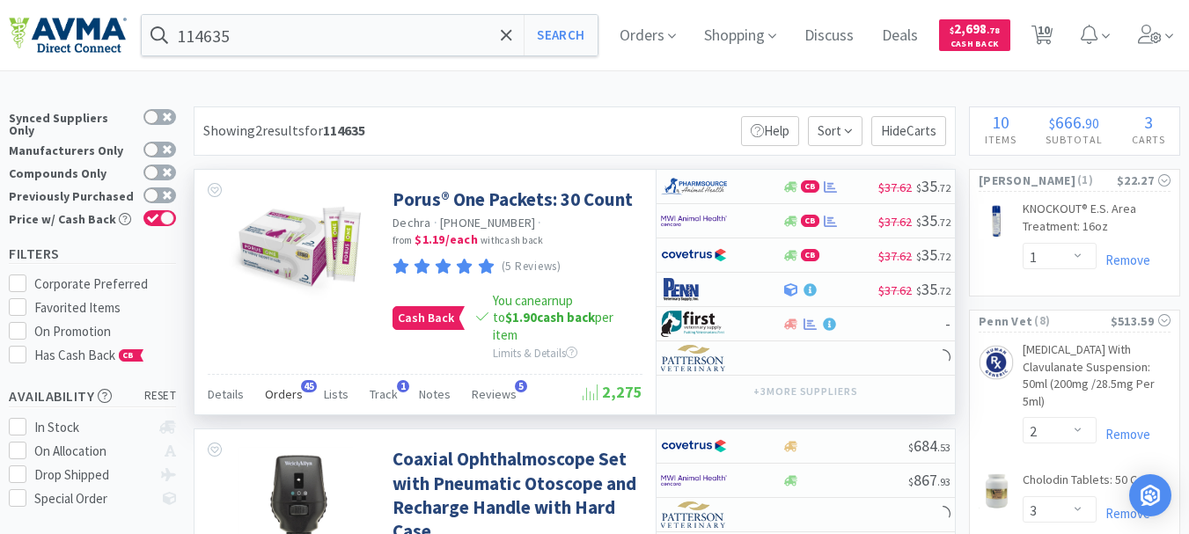
click at [286, 387] on span "Orders" at bounding box center [284, 394] width 38 height 16
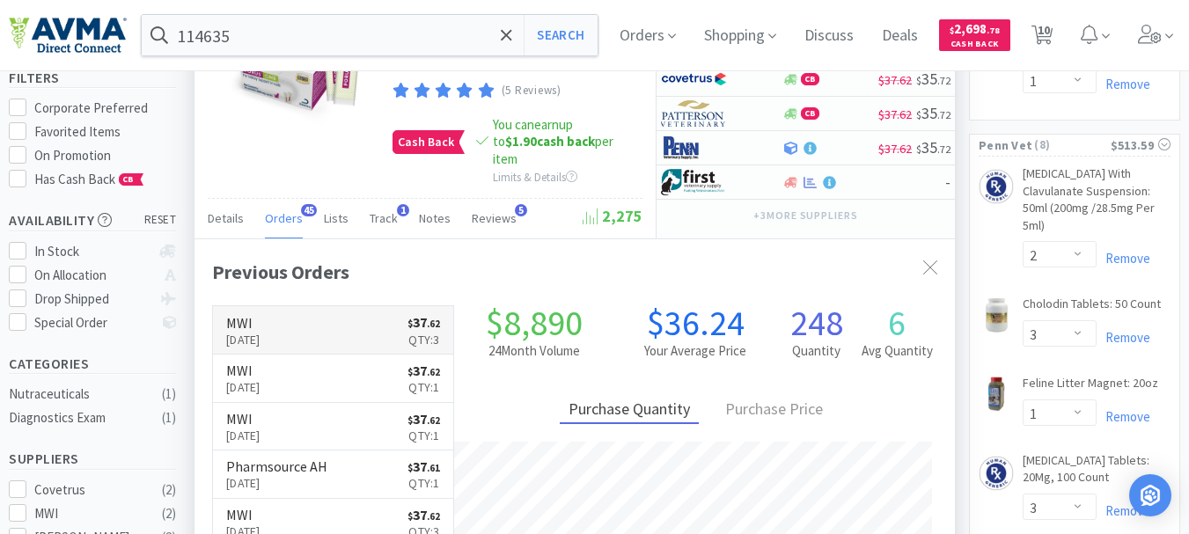
click at [251, 330] on p "[DATE]" at bounding box center [243, 339] width 34 height 19
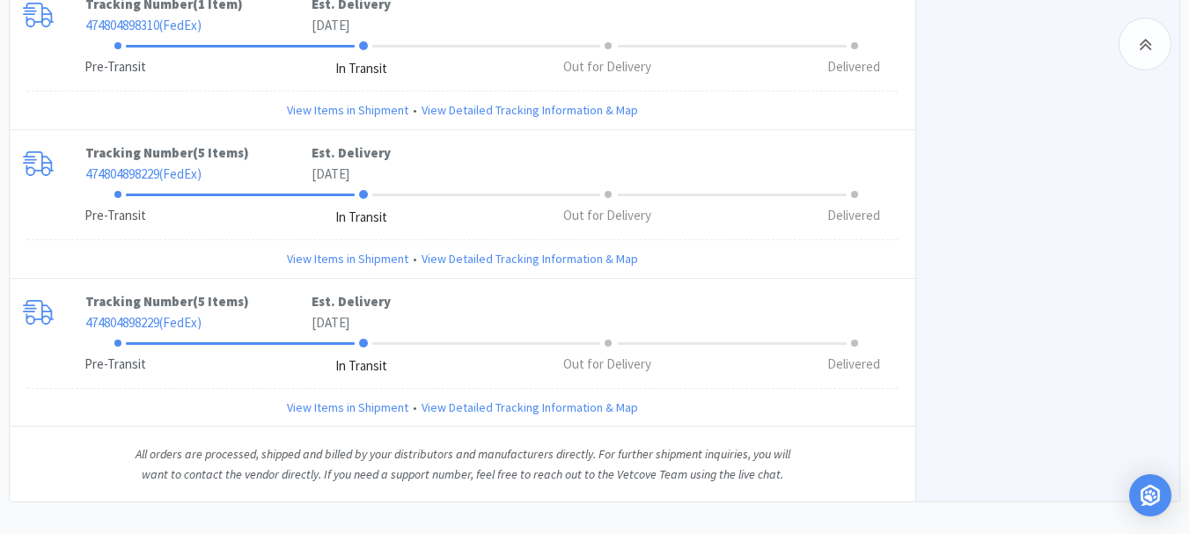
scroll to position [1411, 0]
click at [352, 397] on link "View Items in Shipment" at bounding box center [347, 406] width 121 height 19
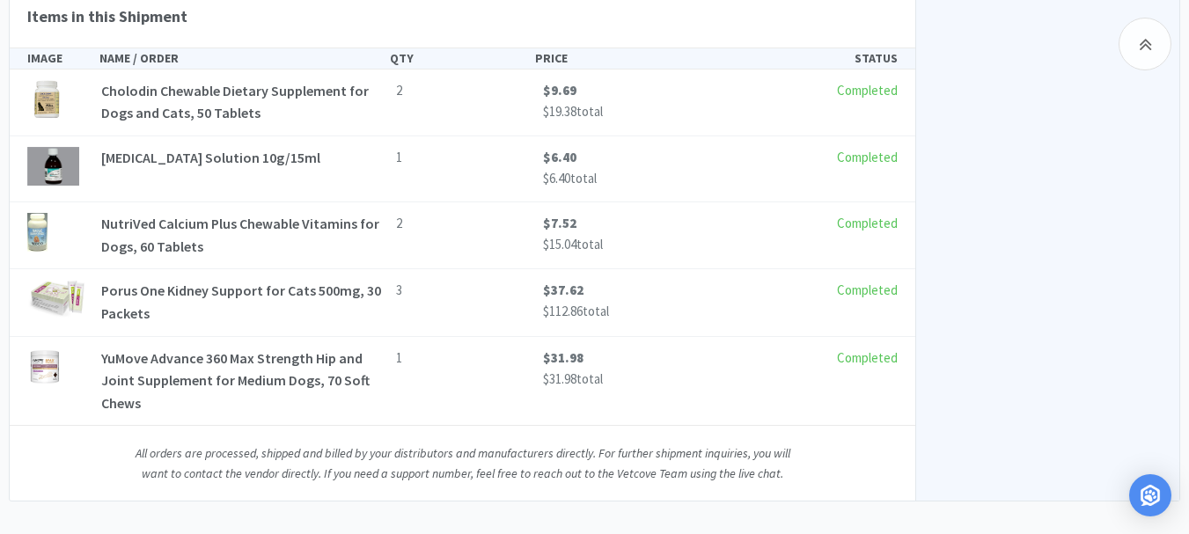
scroll to position [1675, 0]
